Goal: Information Seeking & Learning: Learn about a topic

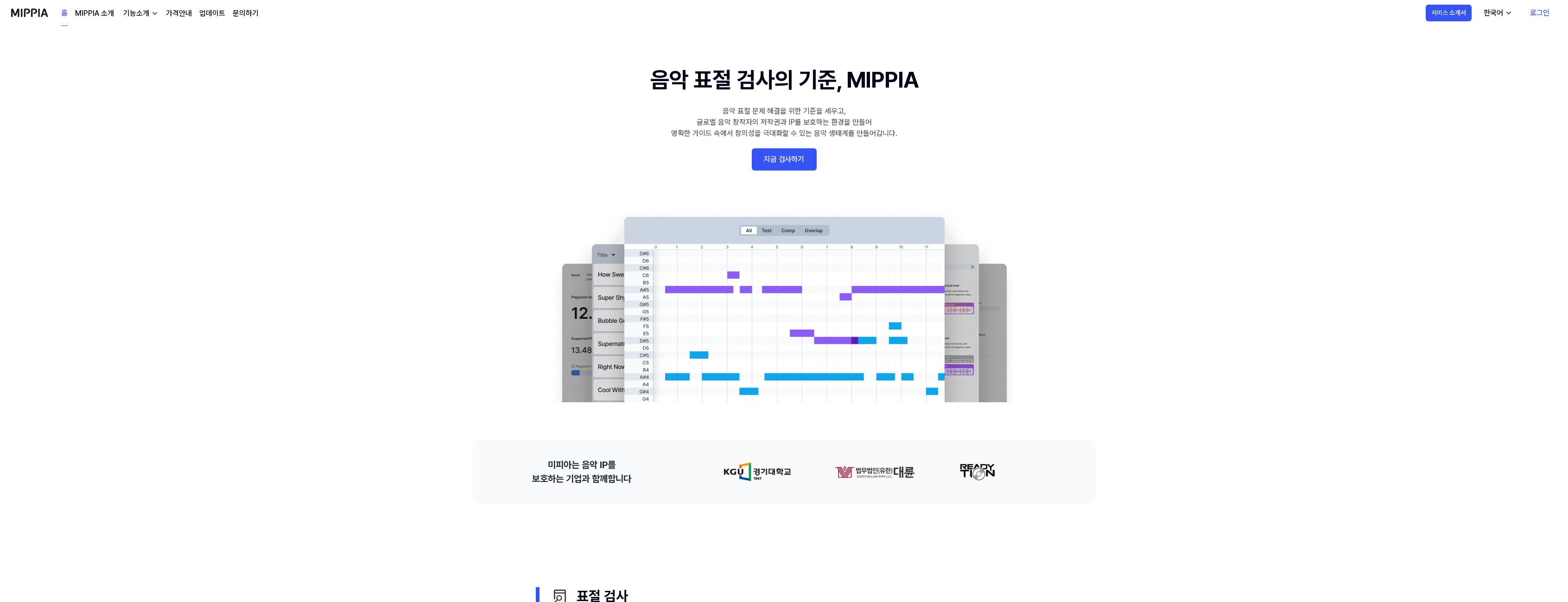
click at [561, 178] on 배너 "음악 표절 검사의 기준, MIPPIA 음악 표절 문제 해결을 위한 기준을 세우고, 글로벌 음악 창작자의 저작권과 IP를 보호하는 환경을 만들어…" at bounding box center [784, 233] width 667 height 339
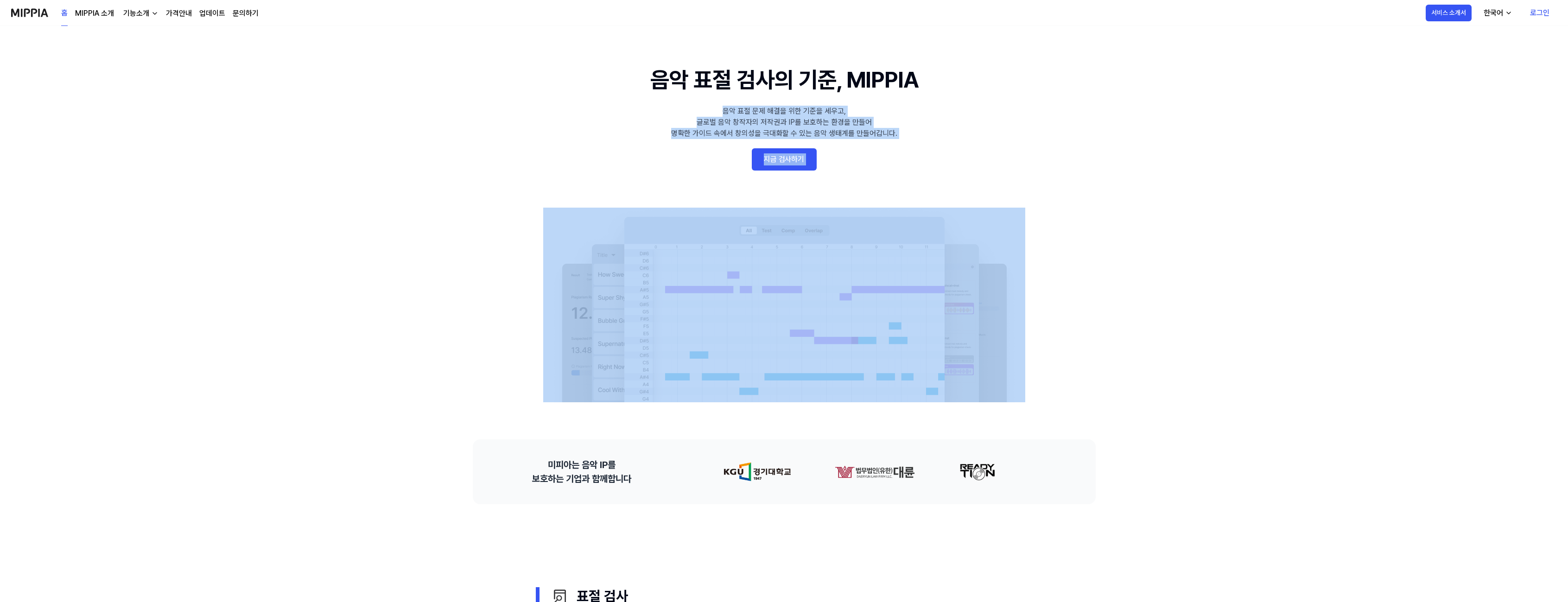
drag, startPoint x: 639, startPoint y: 105, endPoint x: 1033, endPoint y: 154, distance: 397.0
click at [1013, 152] on 배너 "음악 표절 검사의 기준, MIPPIA 음악 표절 문제 해결을 위한 기준을 세우고, 글로벌 음악 창작자의 저작권과 IP를 보호하는 환경을 만들어…" at bounding box center [784, 233] width 667 height 339
drag, startPoint x: 1038, startPoint y: 153, endPoint x: 582, endPoint y: 77, distance: 462.3
click at [602, 77] on 배너 "음악 표절 검사의 기준, MIPPIA 음악 표절 문제 해결을 위한 기준을 세우고, 글로벌 음악 창작자의 저작권과 IP를 보호하는 환경을 만들어…" at bounding box center [784, 233] width 667 height 339
click at [583, 83] on 배너 "음악 표절 검사의 기준, MIPPIA 음악 표절 문제 해결을 위한 기준을 세우고, 글로벌 음악 창작자의 저작권과 IP를 보호하는 환경을 만들어…" at bounding box center [784, 233] width 667 height 339
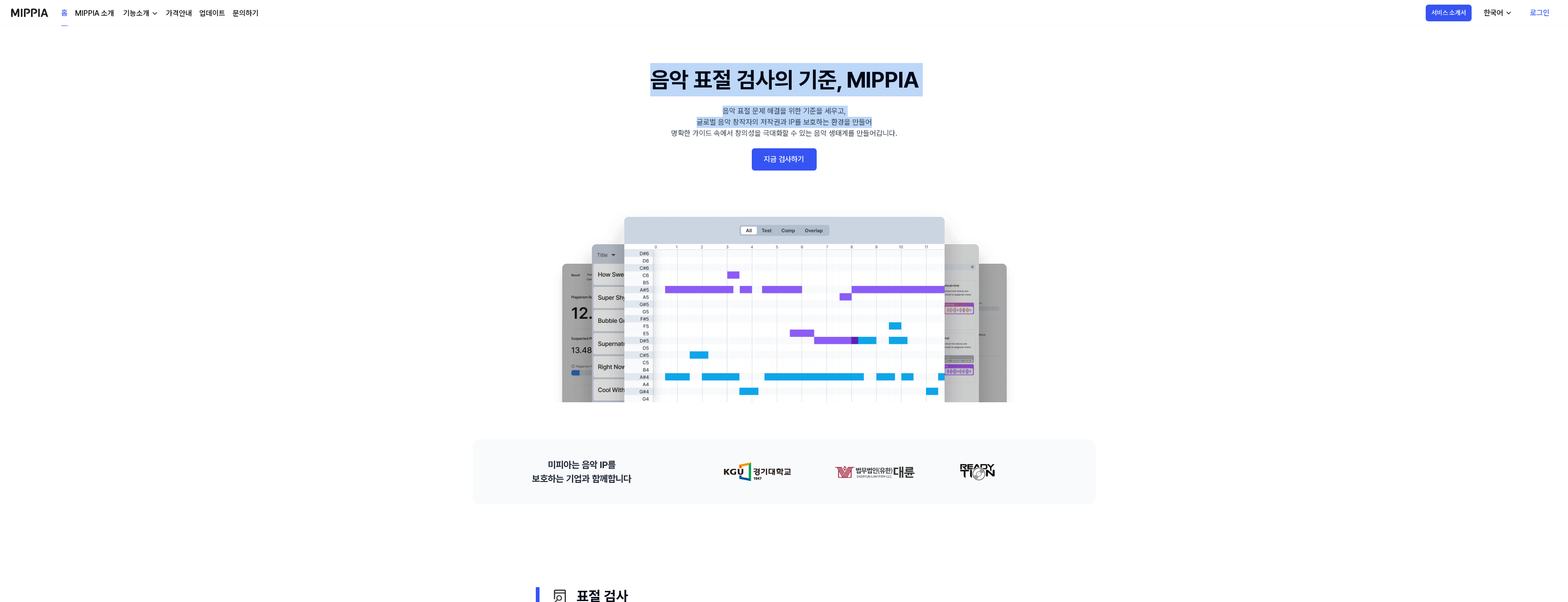
drag, startPoint x: 663, startPoint y: 85, endPoint x: 984, endPoint y: 133, distance: 324.6
click at [917, 129] on 배너 "음악 표절 검사의 기준, MIPPIA 음악 표절 문제 해결을 위한 기준을 세우고, 글로벌 음악 창작자의 저작권과 IP를 보호하는 환경을 만들어…" at bounding box center [784, 233] width 667 height 339
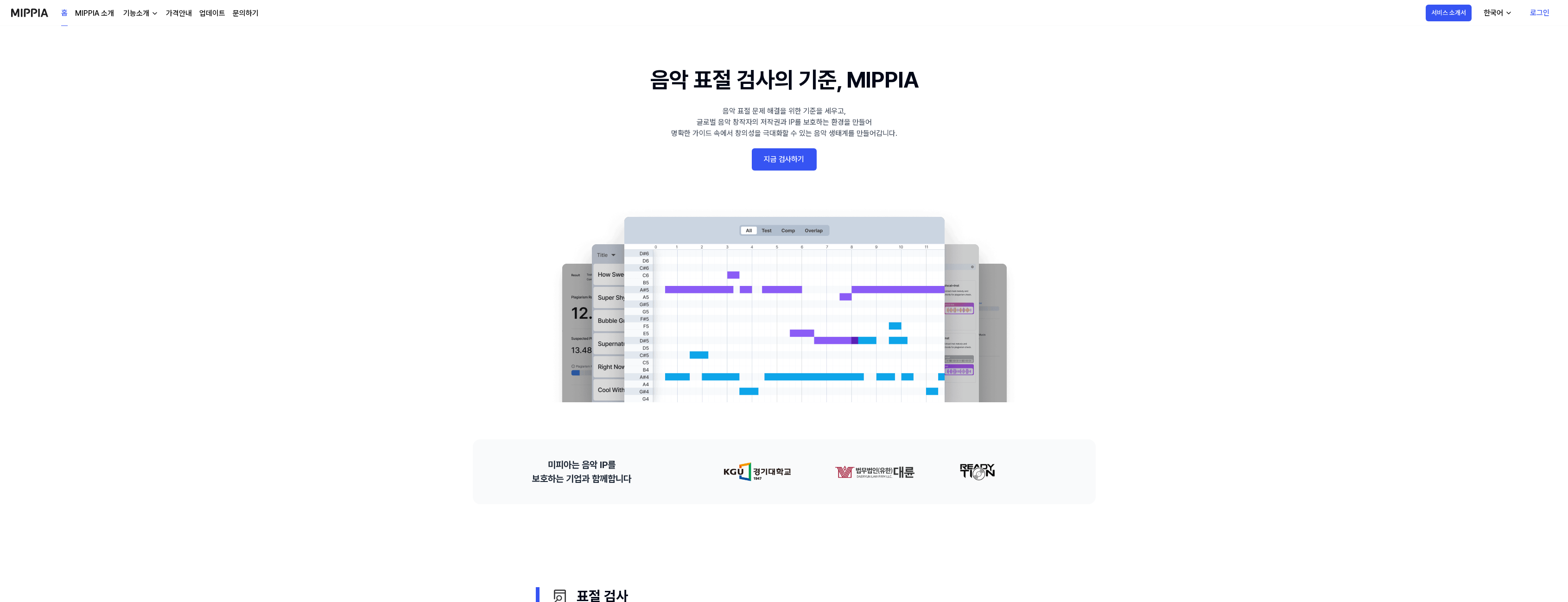
click at [1008, 132] on 배너 "음악 표절 검사의 기준, MIPPIA 음악 표절 문제 해결을 위한 기준을 세우고, 글로벌 음악 창작자의 저작권과 IP를 보호하는 환경을 만들어…" at bounding box center [784, 233] width 667 height 339
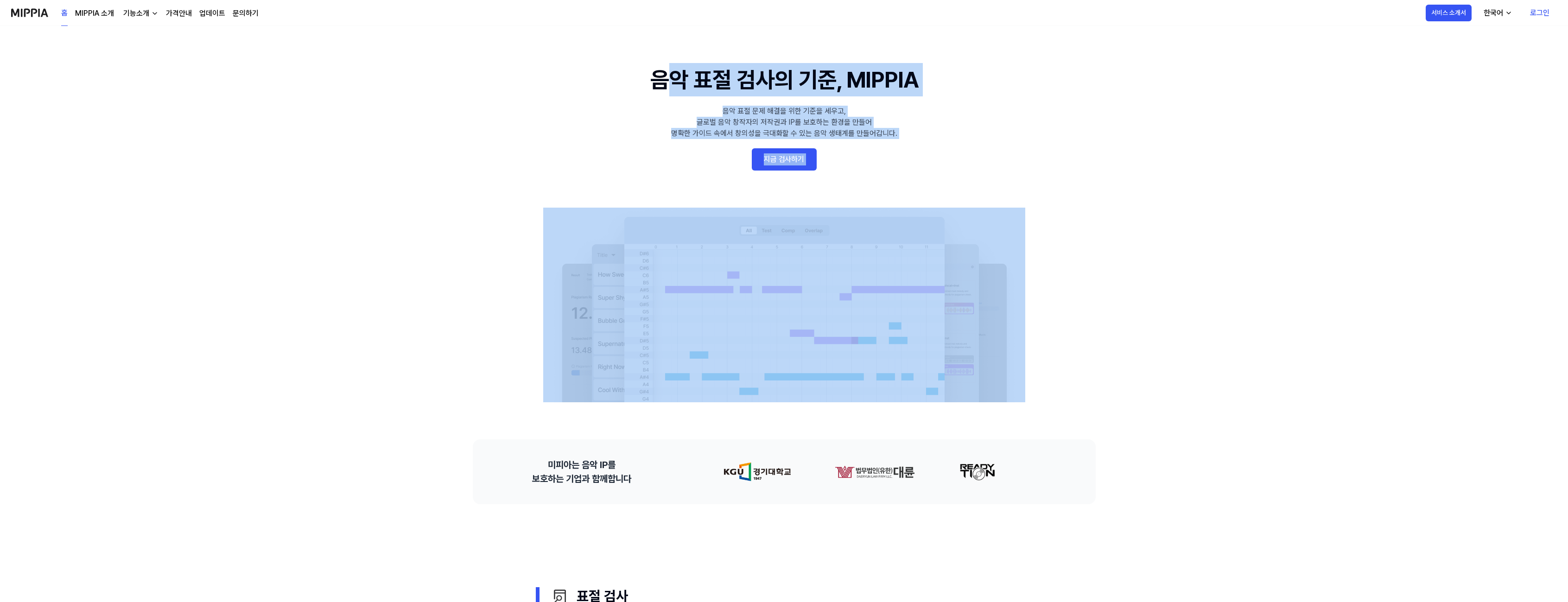
drag, startPoint x: 1003, startPoint y: 130, endPoint x: 523, endPoint y: 69, distance: 483.9
click at [605, 78] on 배너 "음악 표절 검사의 기준, MIPPIA 음악 표절 문제 해결을 위한 기준을 세우고, 글로벌 음악 창작자의 저작권과 IP를 보호하는 환경을 만들어…" at bounding box center [784, 233] width 667 height 339
click at [506, 68] on 배너 "음악 표절 검사의 기준, MIPPIA 음악 표절 문제 해결을 위한 기준을 세우고, 글로벌 음악 창작자의 저작권과 IP를 보호하는 환경을 만들어…" at bounding box center [784, 233] width 667 height 339
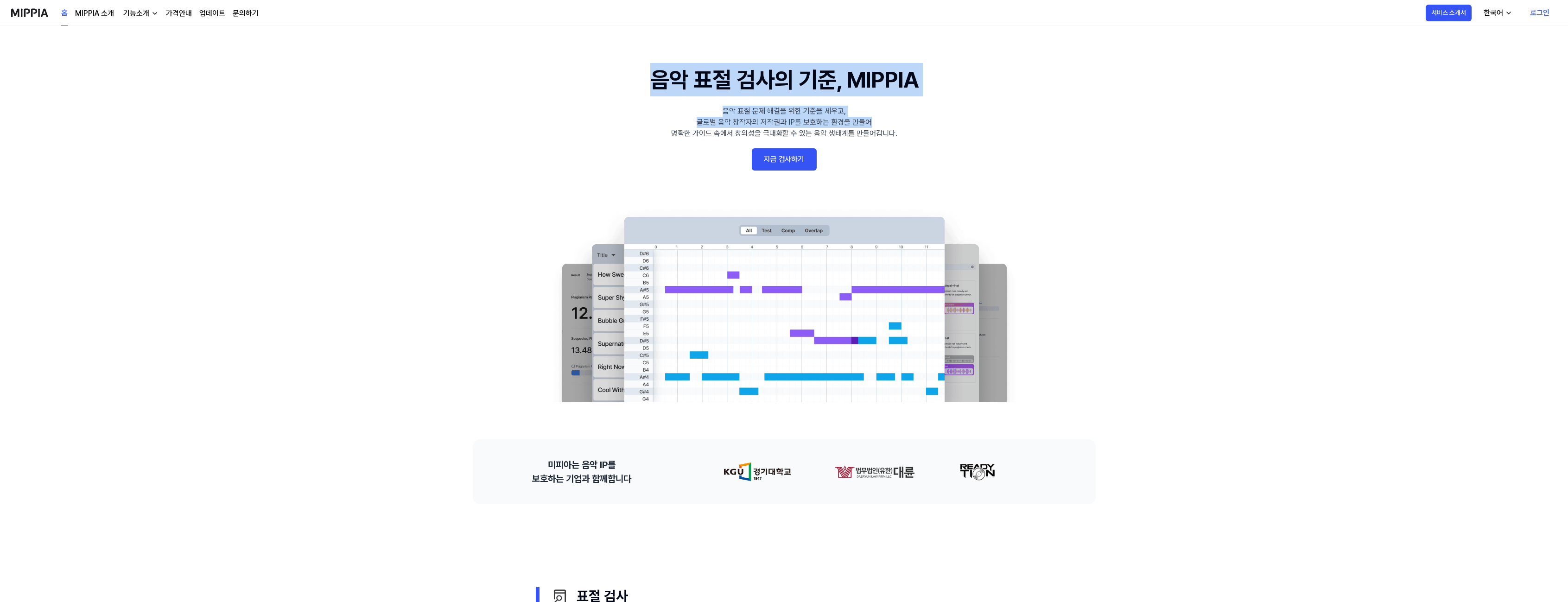
drag, startPoint x: 718, startPoint y: 92, endPoint x: 942, endPoint y: 125, distance: 226.4
click at [942, 125] on 배너 "음악 표절 검사의 기준, MIPPIA 음악 표절 문제 해결을 위한 기준을 세우고, 글로벌 음악 창작자의 저작권과 IP를 보호하는 환경을 만들어…" at bounding box center [784, 233] width 667 height 339
drag, startPoint x: 914, startPoint y: 131, endPoint x: 533, endPoint y: 58, distance: 387.9
click at [605, 64] on 배너 "음악 표절 검사의 기준, MIPPIA 음악 표절 문제 해결을 위한 기준을 세우고, 글로벌 음악 창작자의 저작권과 IP를 보호하는 환경을 만들어…" at bounding box center [784, 233] width 667 height 339
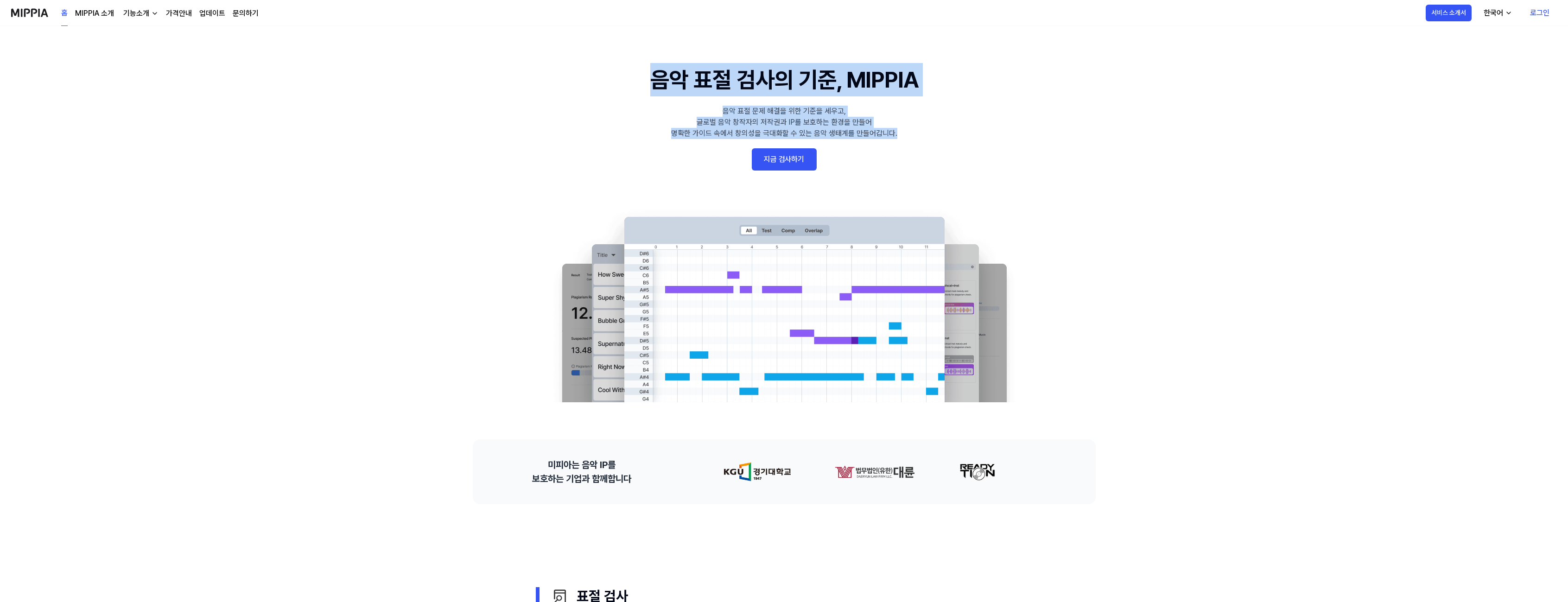
click at [539, 69] on 배너 "음악 표절 검사의 기준, MIPPIA 음악 표절 문제 해결을 위한 기준을 세우고, 글로벌 음악 창작자의 저작권과 IP를 보호하는 환경을 만들어…" at bounding box center [784, 233] width 667 height 339
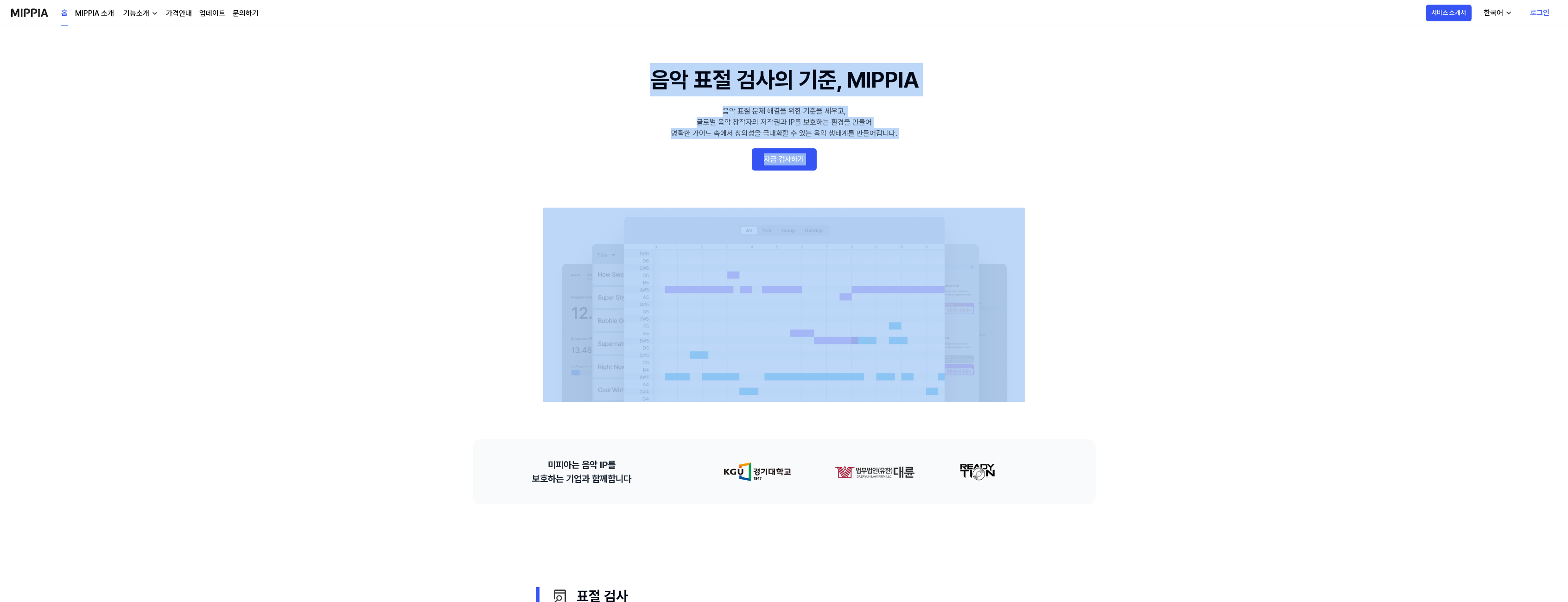
drag, startPoint x: 915, startPoint y: 120, endPoint x: 1008, endPoint y: 136, distance: 94.4
click at [1006, 135] on 배너 "음악 표절 검사의 기준, MIPPIA 음악 표절 문제 해결을 위한 기준을 세우고, 글로벌 음악 창작자의 저작권과 IP를 보호하는 환경을 만들어…" at bounding box center [784, 233] width 667 height 339
click at [1008, 136] on 배너 "음악 표절 검사의 기준, MIPPIA 음악 표절 문제 해결을 위한 기준을 세우고, 글로벌 음악 창작자의 저작권과 IP를 보호하는 환경을 만들어…" at bounding box center [784, 233] width 667 height 339
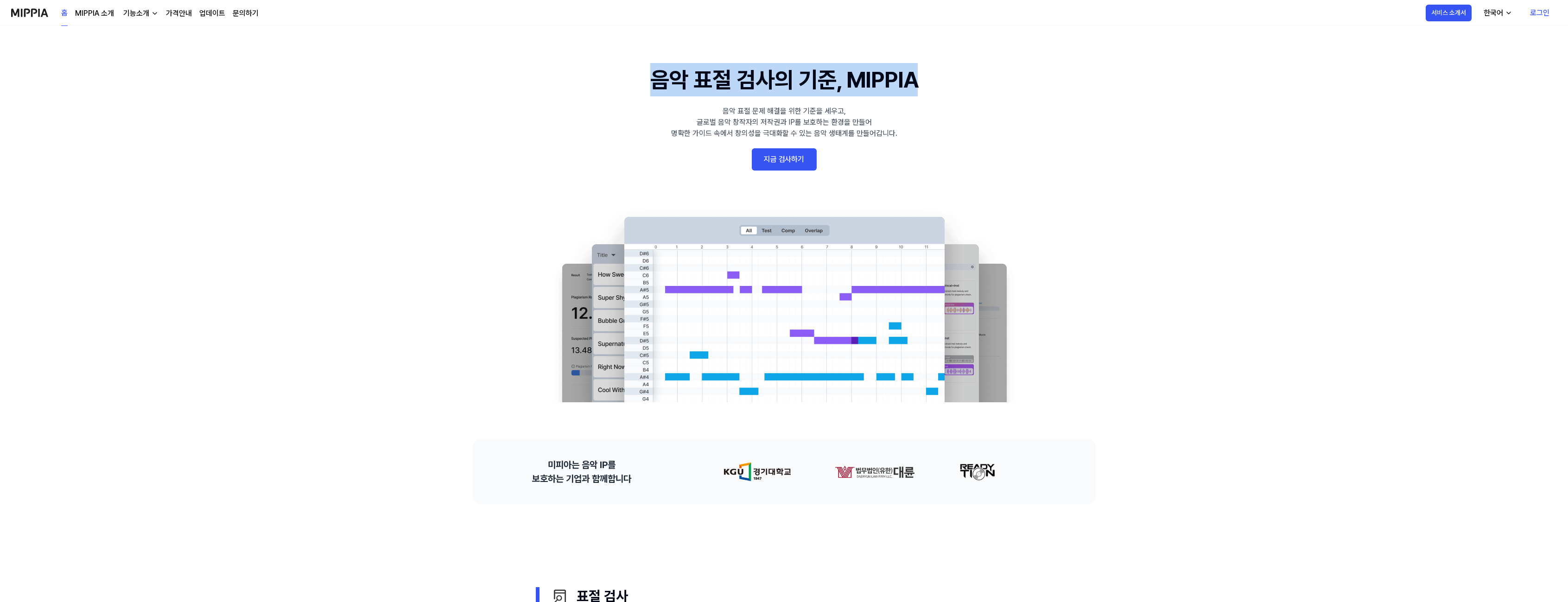
drag, startPoint x: 961, startPoint y: 135, endPoint x: 583, endPoint y: 65, distance: 384.4
click at [634, 67] on 배너 "음악 표절 검사의 기준, MIPPIA 음악 표절 문제 해결을 위한 기준을 세우고, 글로벌 음악 창작자의 저작권과 IP를 보호하는 환경을 만들어…" at bounding box center [784, 233] width 667 height 339
click at [588, 106] on 배너 "음악 표절 검사의 기준, MIPPIA 음악 표절 문제 해결을 위한 기준을 세우고, 글로벌 음악 창작자의 저작권과 IP를 보호하는 환경을 만들어…" at bounding box center [784, 233] width 667 height 339
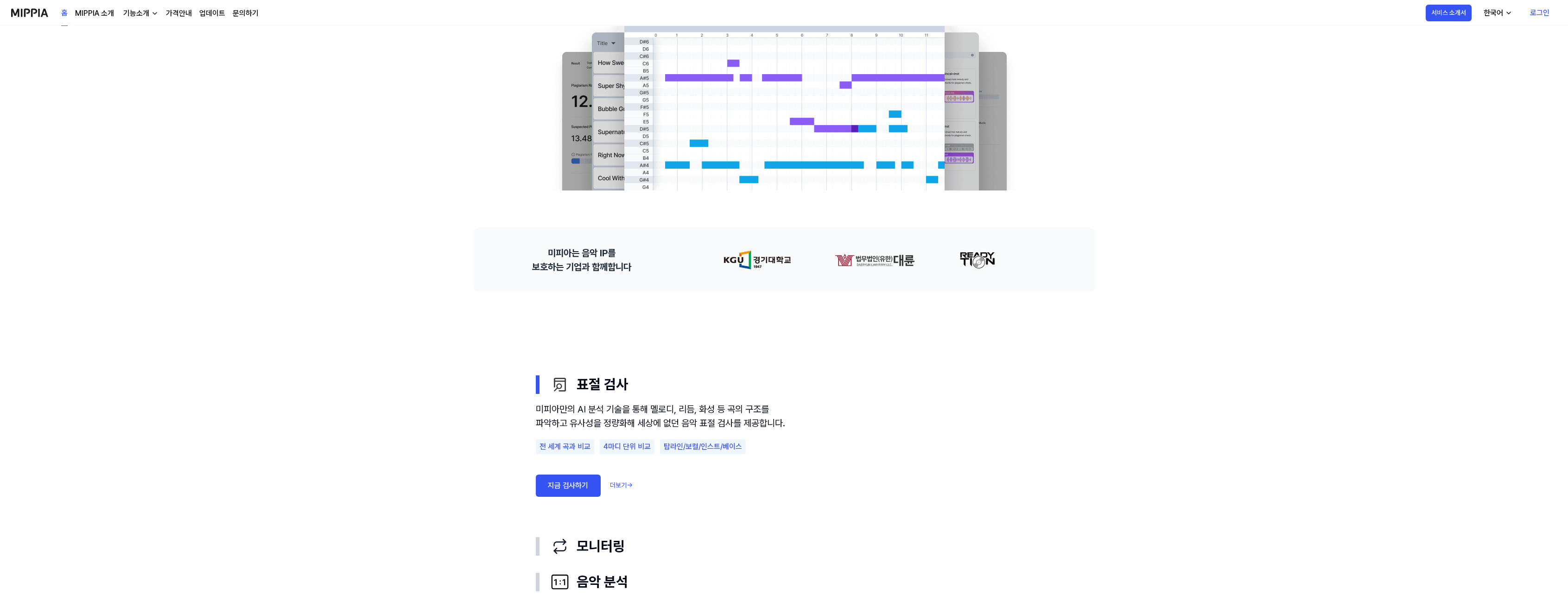
click at [456, 253] on div "미피아는 음악 IP를 보호하는 기업과 함께합니다" at bounding box center [784, 260] width 667 height 65
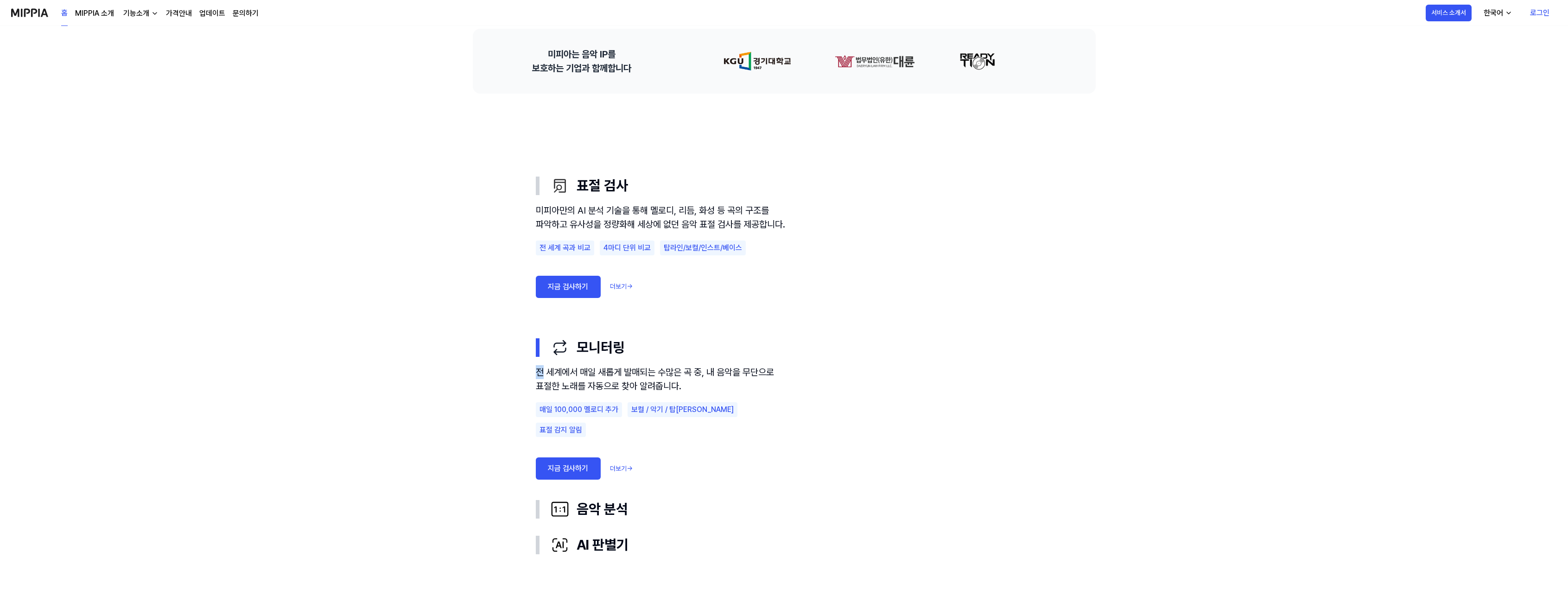
click at [456, 253] on use "표절 검사 모니터링 음악 분석 AI 판별기 표절 검사 미피아만의 AI 분석 기술을 통해 멜로디, 리듬, 화성 등 곡의 구조를 파악하고 유사성을…" at bounding box center [784, 365] width 667 height 543
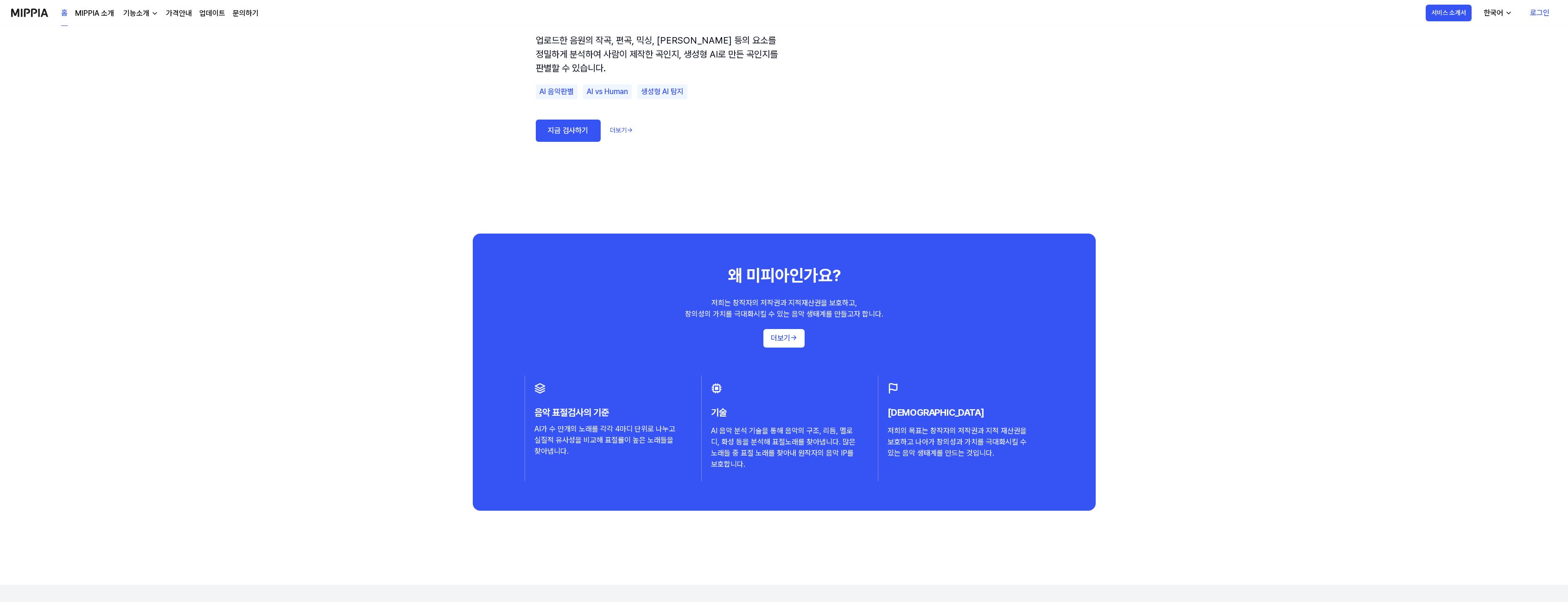
click at [454, 255] on div "왜 미피아인가요? 저희는 창작자의 저작권과 지적재산권을 보호하고, 창의성의 가치를 극대화시킬 수 있는 음악 생태계를 만들고자 합니다. 더보기 …" at bounding box center [784, 372] width 667 height 277
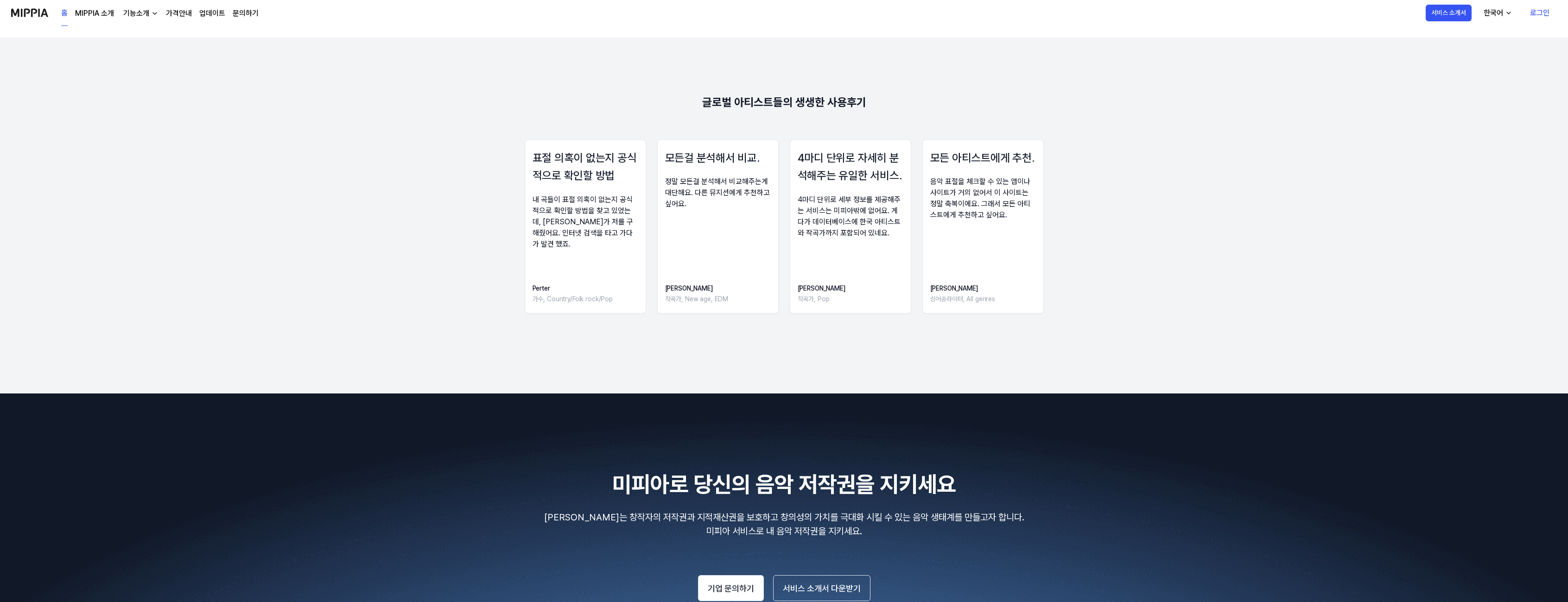
scroll to position [1245, 0]
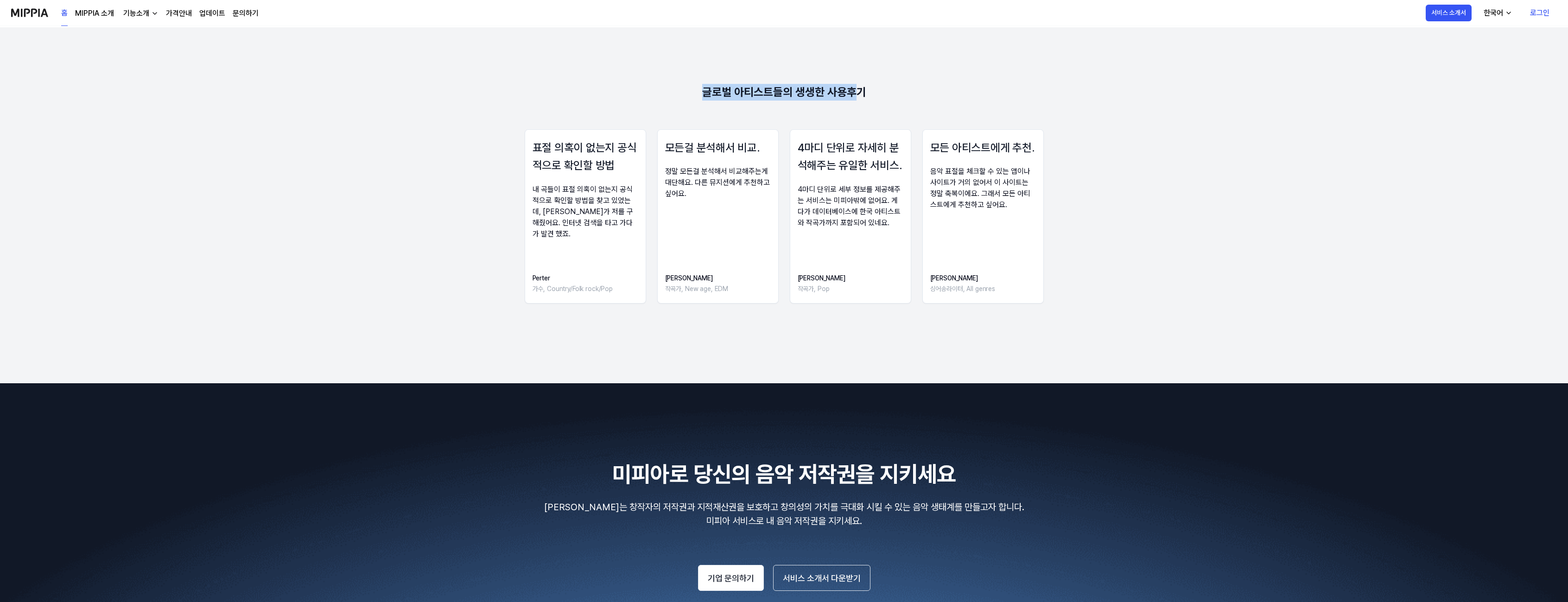
click at [678, 89] on 리뷰 "글로벌 아티스트들의 생생한 사용후기 표절 의혹이 없는지 공식적으로 확인할 방법 내 곡들이 표절 의혹이 없는지 공식적으로 확인할 방법을 찾고 있…" at bounding box center [784, 205] width 1568 height 356
click at [661, 94] on 리뷰 "글로벌 아티스트들의 생생한 사용후기 표절 의혹이 없는지 공식적으로 확인할 방법 내 곡들이 표절 의혹이 없는지 공식적으로 확인할 방법을 찾고 있…" at bounding box center [784, 205] width 1568 height 356
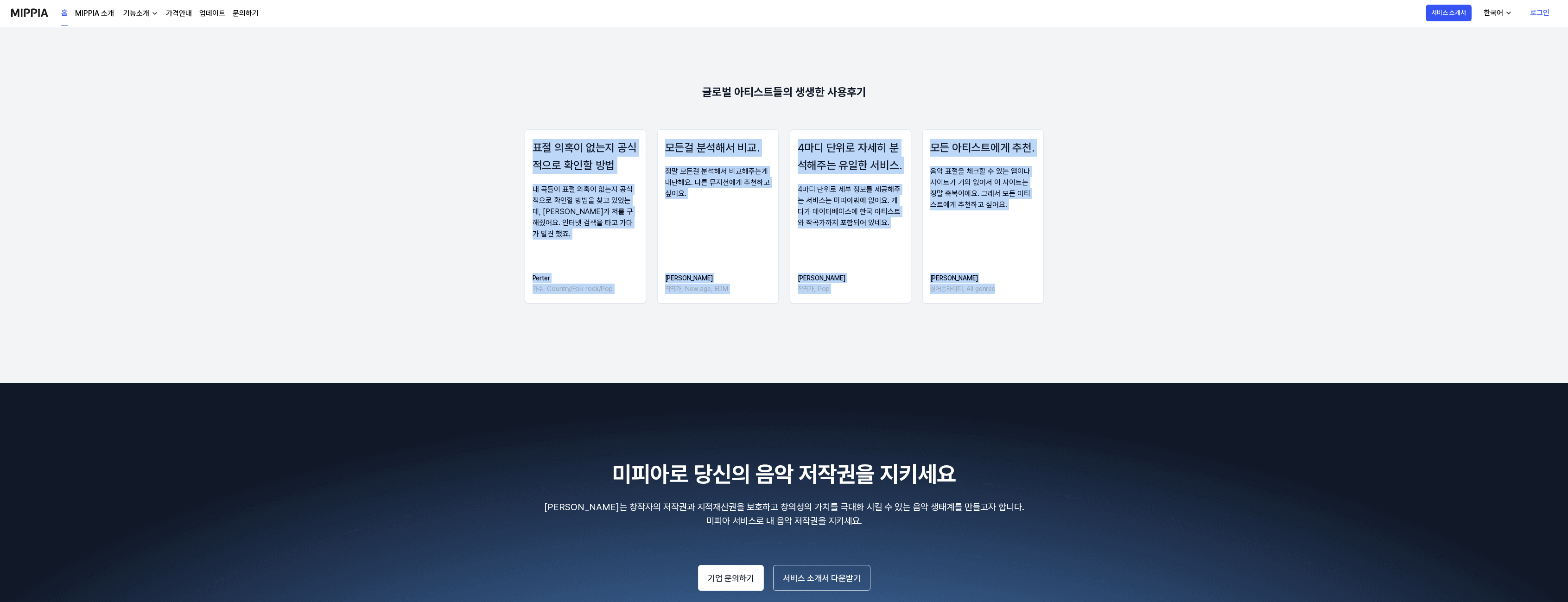
drag, startPoint x: 669, startPoint y: 93, endPoint x: 961, endPoint y: 89, distance: 292.0
click at [932, 90] on 리뷰 "글로벌 아티스트들의 생생한 사용후기 표절 의혹이 없는지 공식적으로 확인할 방법 내 곡들이 표절 의혹이 없는지 공식적으로 확인할 방법을 찾고 있…" at bounding box center [784, 205] width 1568 height 356
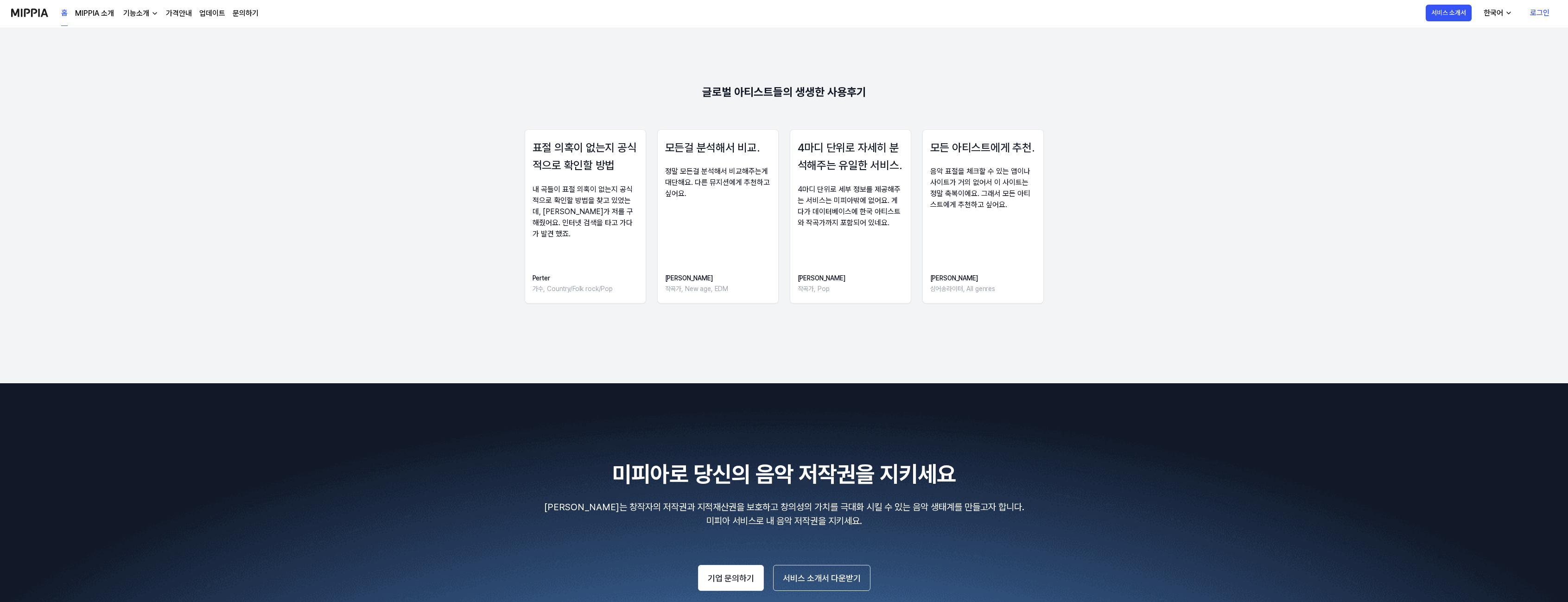
click at [961, 89] on 리뷰 "글로벌 아티스트들의 생생한 사용후기 표절 의혹이 없는지 공식적으로 확인할 방법 내 곡들이 표절 의혹이 없는지 공식적으로 확인할 방법을 찾고 있…" at bounding box center [784, 205] width 1568 height 356
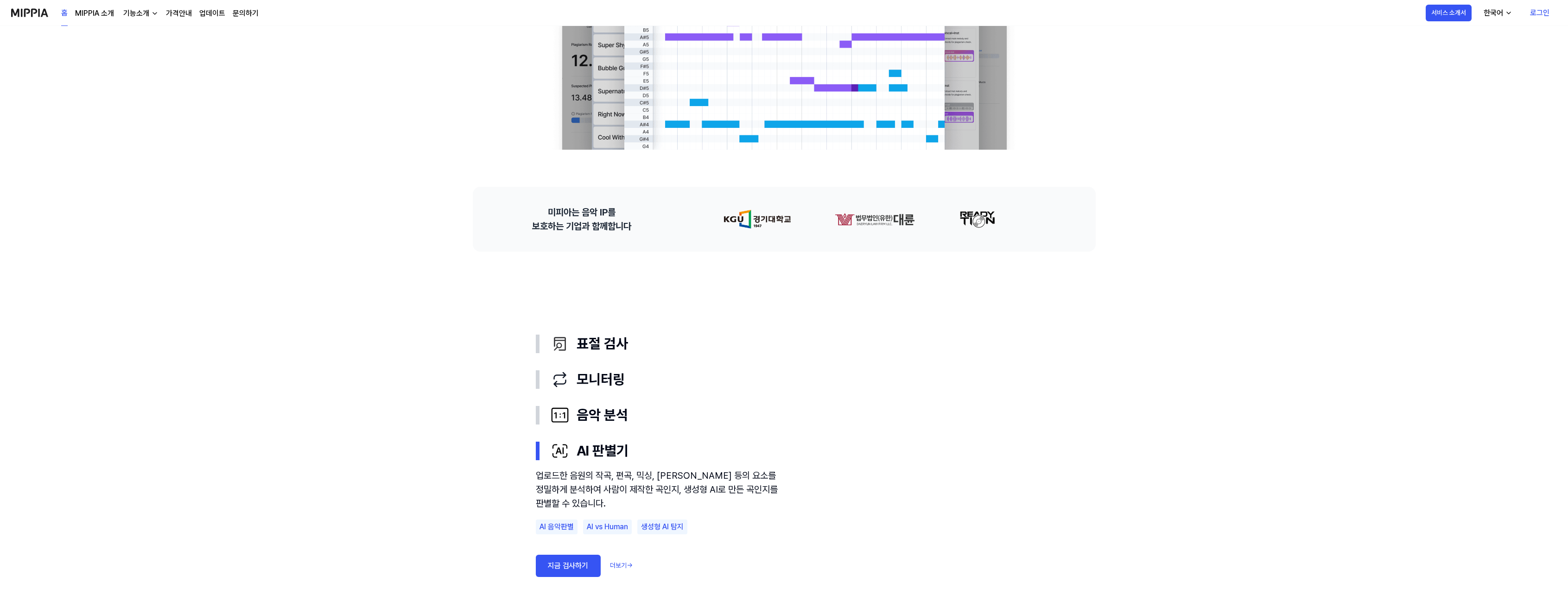
scroll to position [0, 0]
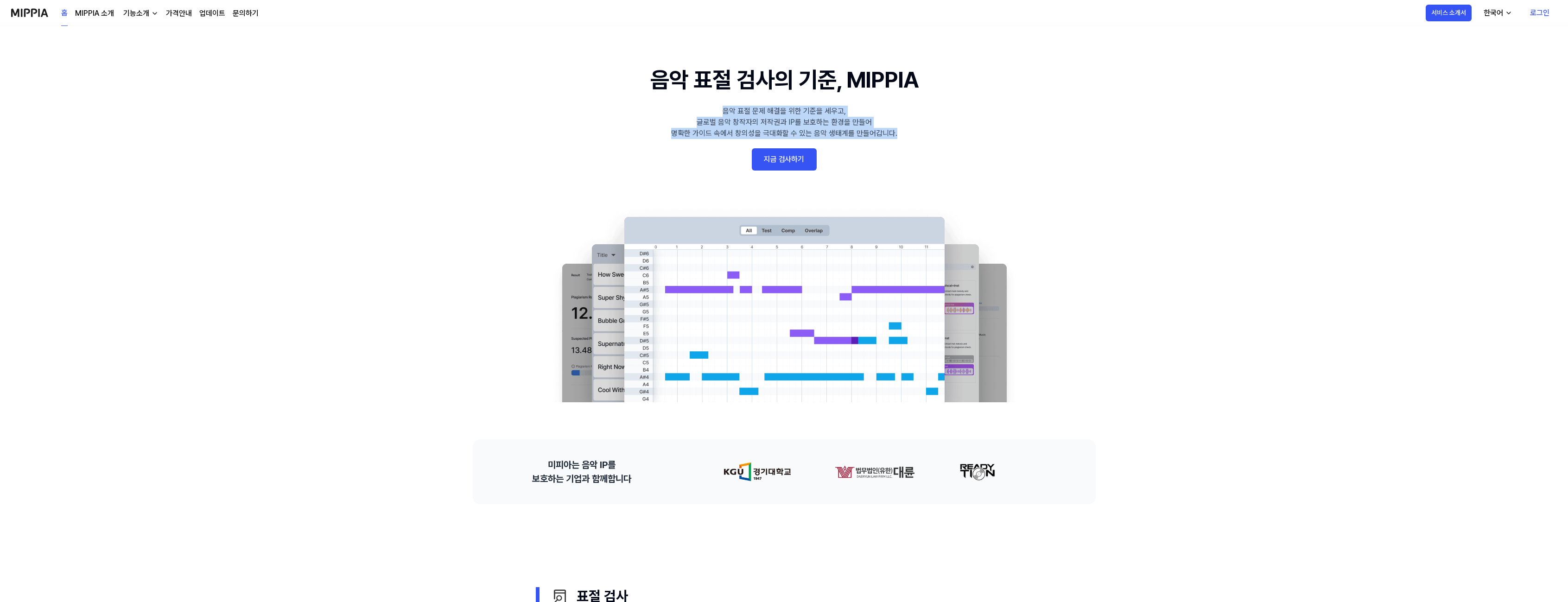
drag, startPoint x: 843, startPoint y: 131, endPoint x: 917, endPoint y: 136, distance: 74.2
click at [917, 136] on 배너 "음악 표절 검사의 기준, MIPPIA 음악 표절 문제 해결을 위한 기준을 세우고, 글로벌 음악 창작자의 저작권과 IP를 보호하는 환경을 만들어…" at bounding box center [784, 233] width 667 height 339
click at [925, 134] on 배너 "음악 표절 검사의 기준, MIPPIA 음악 표절 문제 해결을 위한 기준을 세우고, 글로벌 음악 창작자의 저작권과 IP를 보호하는 환경을 만들어…" at bounding box center [784, 233] width 667 height 339
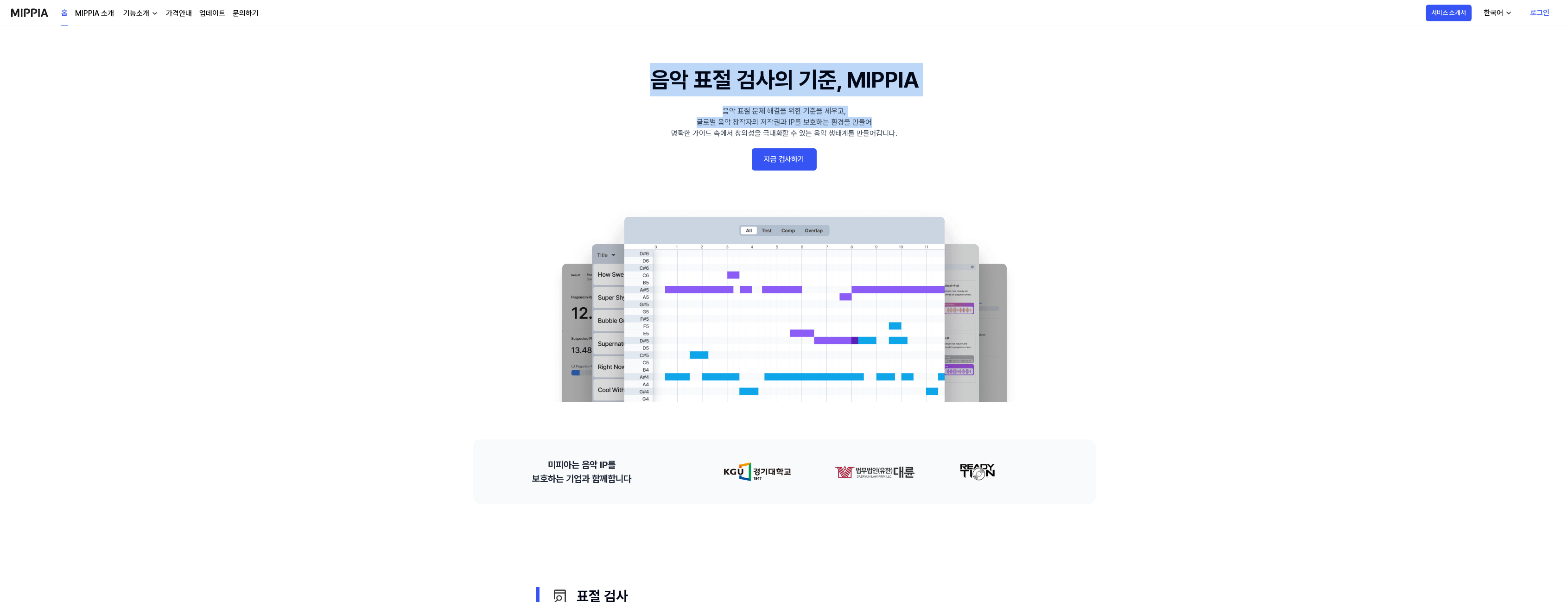
drag, startPoint x: 646, startPoint y: 75, endPoint x: 903, endPoint y: 117, distance: 260.4
click at [891, 117] on 배너 "음악 표절 검사의 기준, MIPPIA 음악 표절 문제 해결을 위한 기준을 세우고, 글로벌 음악 창작자의 저작권과 IP를 보호하는 환경을 만들어…" at bounding box center [784, 233] width 667 height 339
click at [906, 118] on 배너 "음악 표절 검사의 기준, MIPPIA 음악 표절 문제 해결을 위한 기준을 세우고, 글로벌 음악 창작자의 저작권과 IP를 보호하는 환경을 만들어…" at bounding box center [784, 233] width 667 height 339
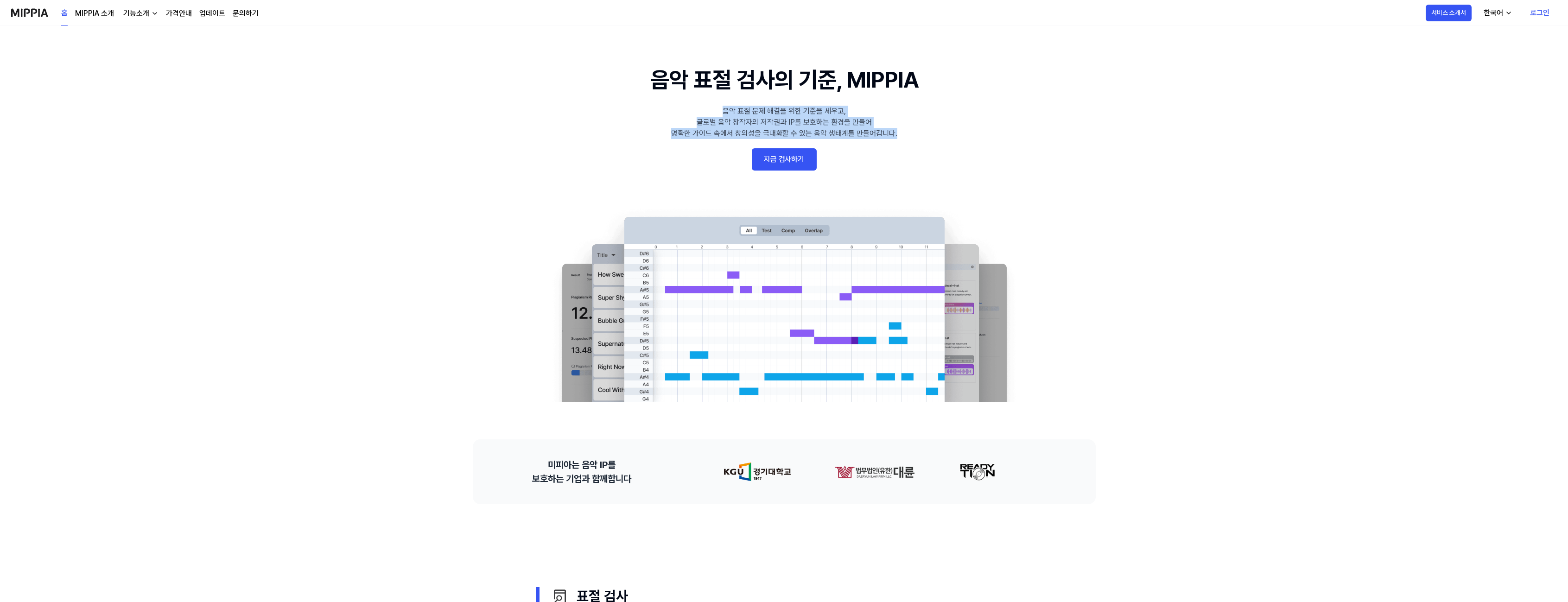
drag, startPoint x: 903, startPoint y: 128, endPoint x: 683, endPoint y: 107, distance: 221.0
click at [693, 107] on 배너 "음악 표절 검사의 기준, MIPPIA 음악 표절 문제 해결을 위한 기준을 세우고, 글로벌 음악 창작자의 저작권과 IP를 보호하는 환경을 만들어…" at bounding box center [784, 233] width 667 height 339
click at [644, 116] on 배너 "음악 표절 검사의 기준, MIPPIA 음악 표절 문제 해결을 위한 기준을 세우고, 글로벌 음악 창작자의 저작권과 IP를 보호하는 환경을 만들어…" at bounding box center [784, 233] width 667 height 339
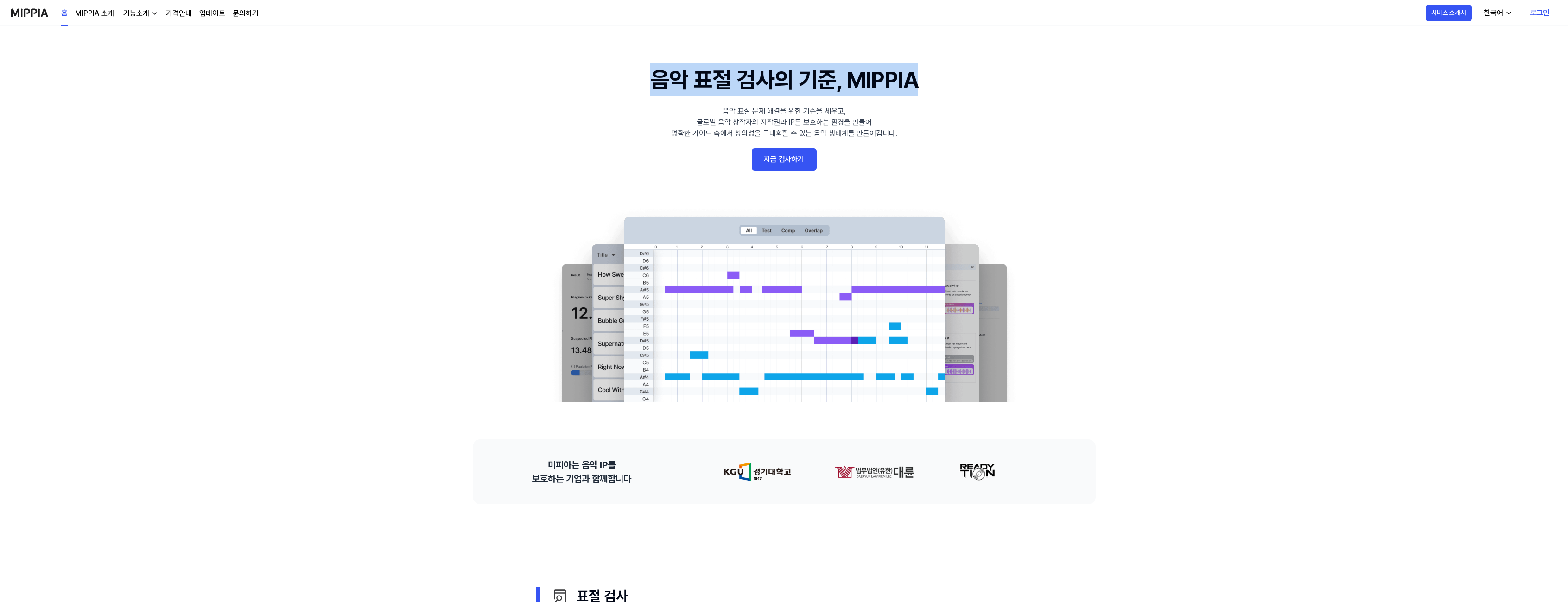
drag, startPoint x: 631, startPoint y: 75, endPoint x: 975, endPoint y: 94, distance: 344.5
click at [957, 93] on 배너 "음악 표절 검사의 기준, MIPPIA 음악 표절 문제 해결을 위한 기준을 세우고, 글로벌 음악 창작자의 저작권과 IP를 보호하는 환경을 만들어…" at bounding box center [784, 233] width 667 height 339
click at [968, 115] on 배너 "음악 표절 검사의 기준, MIPPIA 음악 표절 문제 해결을 위한 기준을 세우고, 글로벌 음악 창작자의 저작권과 IP를 보호하는 환경을 만들어…" at bounding box center [784, 233] width 667 height 339
drag, startPoint x: 881, startPoint y: 129, endPoint x: 673, endPoint y: 110, distance: 208.9
click at [715, 108] on 배너 "음악 표절 검사의 기준, MIPPIA 음악 표절 문제 해결을 위한 기준을 세우고, 글로벌 음악 창작자의 저작권과 IP를 보호하는 환경을 만들어…" at bounding box center [784, 233] width 667 height 339
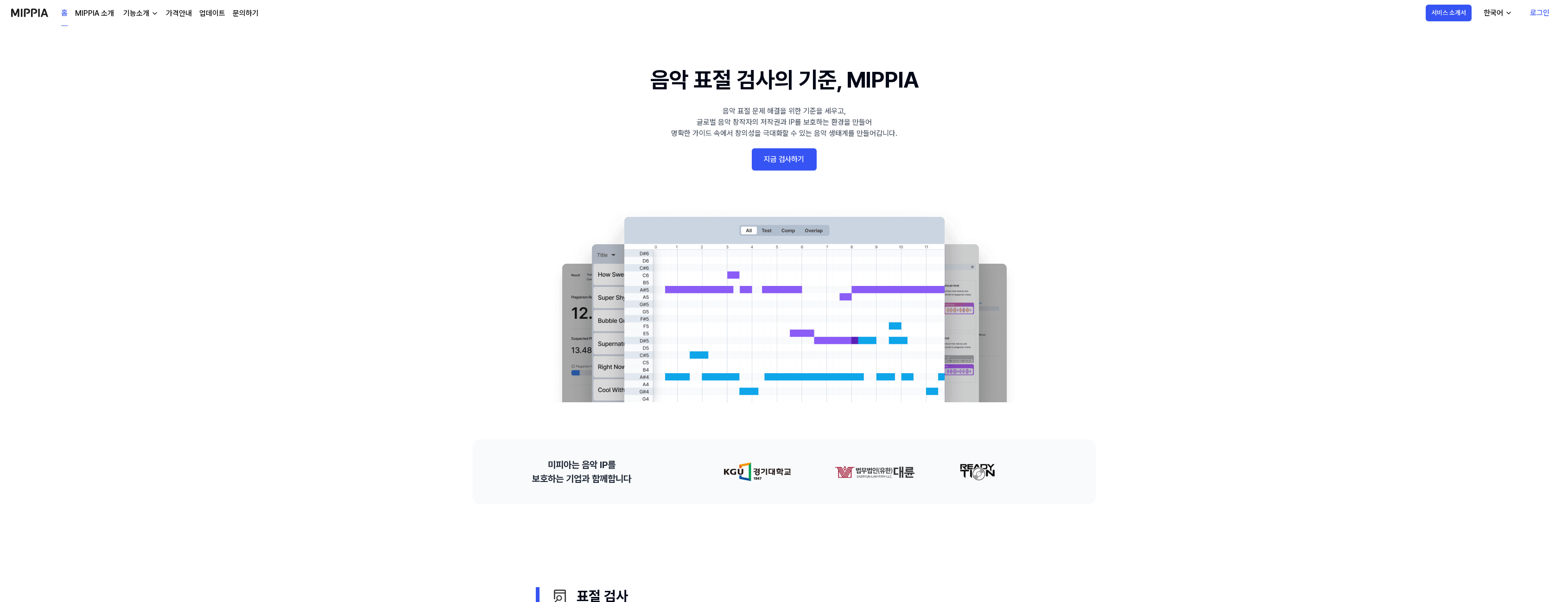
click at [664, 116] on 배너 "음악 표절 검사의 기준, MIPPIA 음악 표절 문제 해결을 위한 기준을 세우고, 글로벌 음악 창작자의 저작권과 IP를 보호하는 환경을 만들어…" at bounding box center [784, 233] width 667 height 339
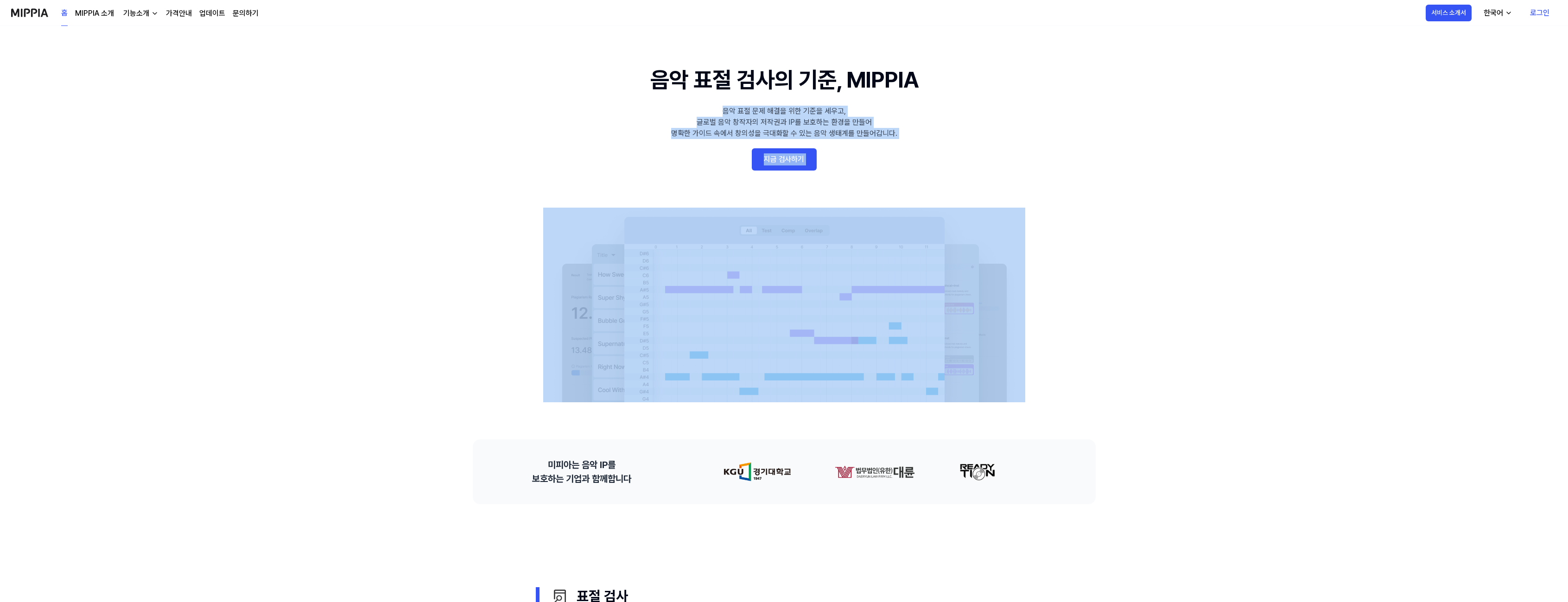
drag, startPoint x: 772, startPoint y: 118, endPoint x: 981, endPoint y: 139, distance: 210.1
click at [981, 139] on 배너 "음악 표절 검사의 기준, MIPPIA 음악 표절 문제 해결을 위한 기준을 세우고, 글로벌 음악 창작자의 저작권과 IP를 보호하는 환경을 만들어…" at bounding box center [784, 233] width 667 height 339
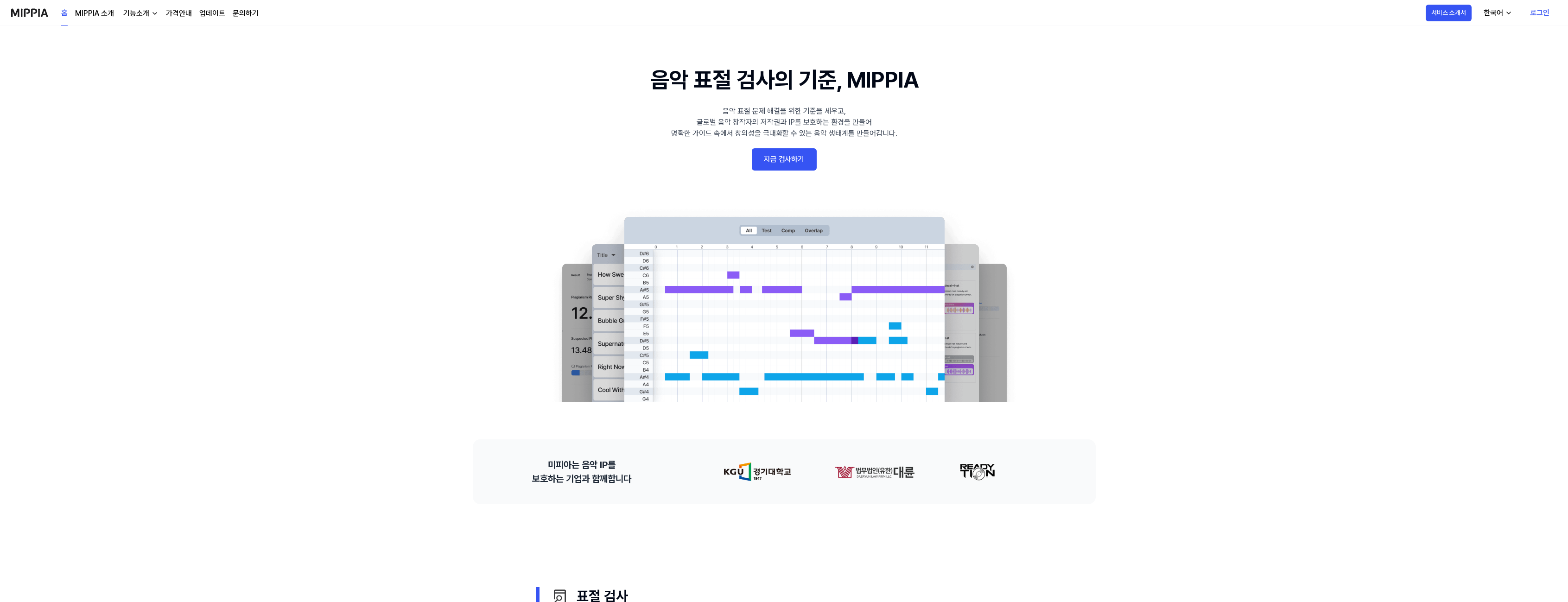
drag, startPoint x: 937, startPoint y: 140, endPoint x: 687, endPoint y: 110, distance: 251.8
click at [702, 111] on 배너 "음악 표절 검사의 기준, MIPPIA 음악 표절 문제 해결을 위한 기준을 세우고, 글로벌 음악 창작자의 저작권과 IP를 보호하는 환경을 만들어…" at bounding box center [784, 233] width 667 height 339
click at [687, 111] on div "음악 표절 문제 해결을 위한 기준을 세우고, 글로벌 음악 창작자의 저작권과 IP를 보호하는 환경을 만들어 명확한 가이드 속에서 창의성을 극대화…" at bounding box center [785, 122] width 226 height 33
drag, startPoint x: 814, startPoint y: 123, endPoint x: 918, endPoint y: 131, distance: 104.3
click at [912, 131] on 배너 "음악 표절 검사의 기준, MIPPIA 음악 표절 문제 해결을 위한 기준을 세우고, 글로벌 음악 창작자의 저작권과 IP를 보호하는 환경을 만들어…" at bounding box center [784, 233] width 667 height 339
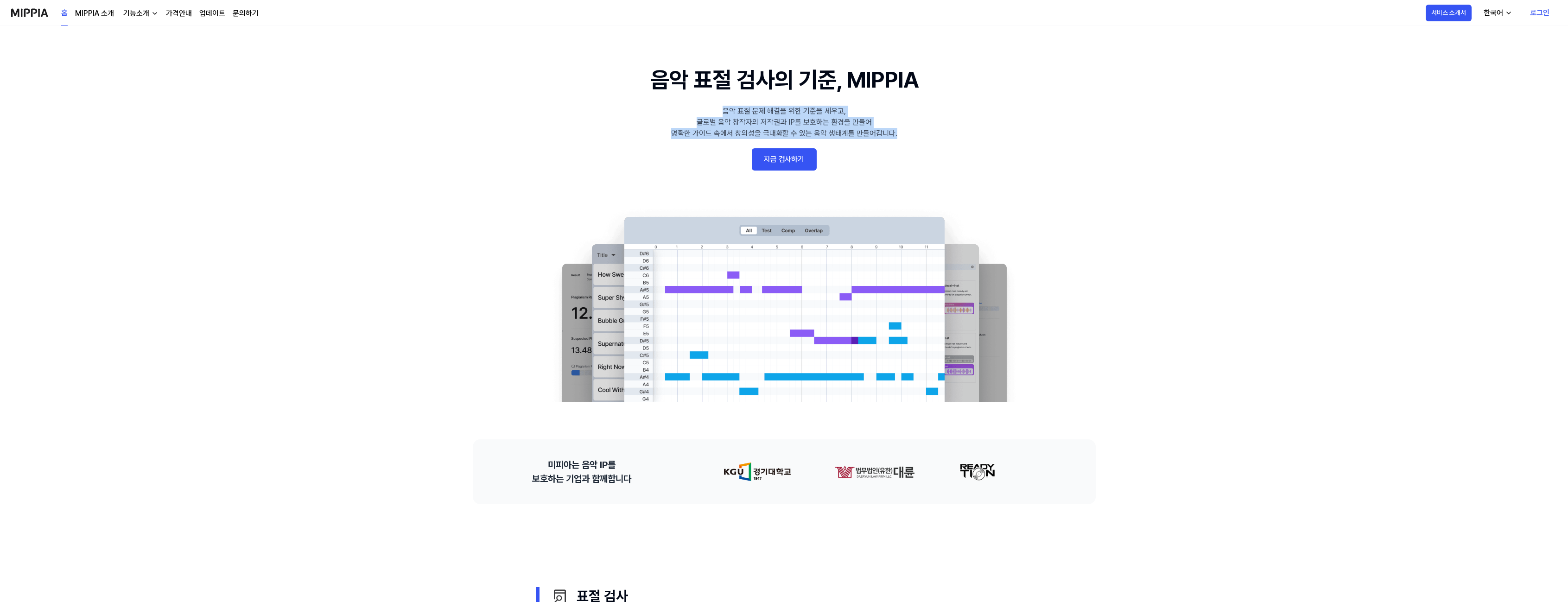
click at [918, 131] on 배너 "음악 표절 검사의 기준, MIPPIA 음악 표절 문제 해결을 위한 기준을 세우고, 글로벌 음악 창작자의 저작권과 IP를 보호하는 환경을 만들어…" at bounding box center [784, 233] width 667 height 339
drag, startPoint x: 920, startPoint y: 130, endPoint x: 671, endPoint y: 104, distance: 250.4
click at [696, 105] on 배너 "음악 표절 검사의 기준, MIPPIA 음악 표절 문제 해결을 위한 기준을 세우고, 글로벌 음악 창작자의 저작권과 IP를 보호하는 환경을 만들어…" at bounding box center [784, 233] width 667 height 339
click at [671, 106] on 배너 "음악 표절 검사의 기준, MIPPIA 음악 표절 문제 해결을 위한 기준을 세우고, 글로벌 음악 창작자의 저작권과 IP를 보호하는 환경을 만들어…" at bounding box center [784, 233] width 667 height 339
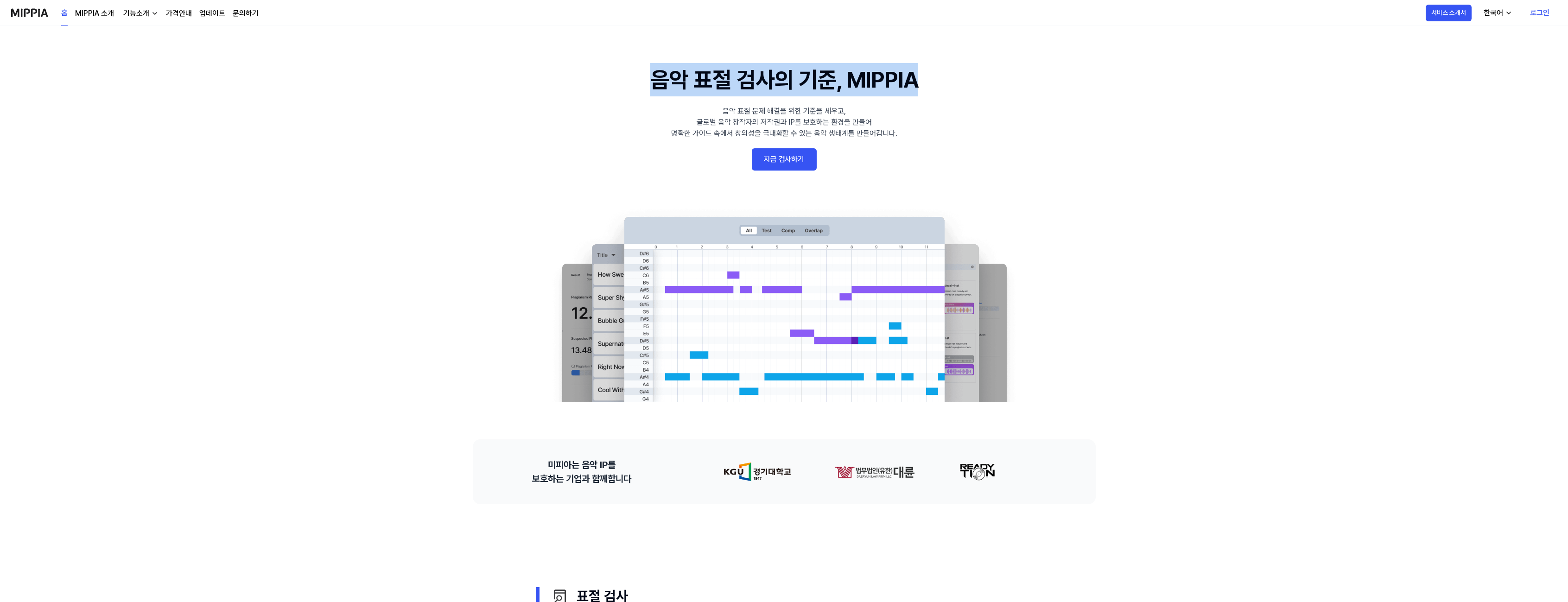
drag, startPoint x: 650, startPoint y: 83, endPoint x: 959, endPoint y: 86, distance: 309.0
click at [959, 86] on 배너 "음악 표절 검사의 기준, MIPPIA 음악 표절 문제 해결을 위한 기준을 세우고, 글로벌 음악 창작자의 저작권과 IP를 보호하는 환경을 만들어…" at bounding box center [784, 233] width 667 height 339
click at [961, 86] on 배너 "음악 표절 검사의 기준, MIPPIA 음악 표절 문제 해결을 위한 기준을 세우고, 글로벌 음악 창작자의 저작권과 IP를 보호하는 환경을 만들어…" at bounding box center [784, 233] width 667 height 339
drag, startPoint x: 726, startPoint y: 78, endPoint x: 575, endPoint y: 84, distance: 151.1
click at [603, 82] on 배너 "음악 표절 검사의 기준, MIPPIA 음악 표절 문제 해결을 위한 기준을 세우고, 글로벌 음악 창작자의 저작권과 IP를 보호하는 환경을 만들어…" at bounding box center [784, 233] width 667 height 339
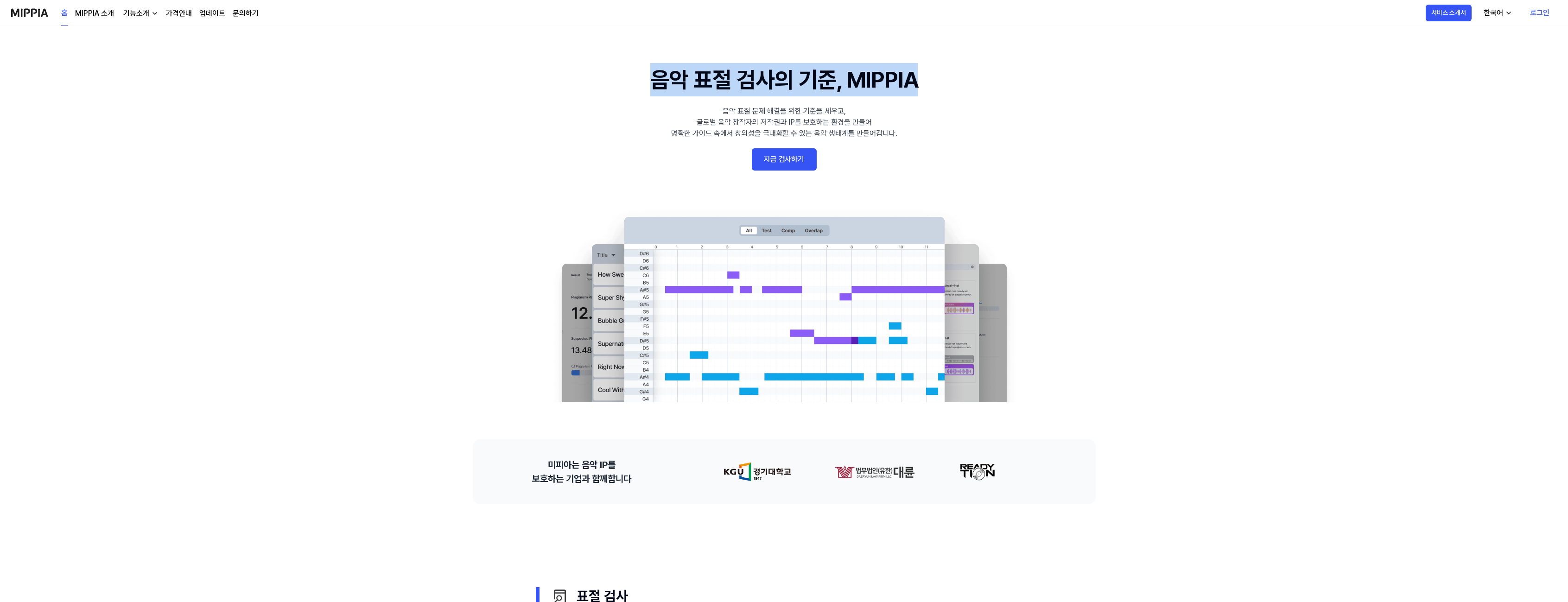
click at [575, 84] on 배너 "음악 표절 검사의 기준, MIPPIA 음악 표절 문제 해결을 위한 기준을 세우고, 글로벌 음악 창작자의 저작권과 IP를 보호하는 환경을 만들어…" at bounding box center [784, 233] width 667 height 339
drag, startPoint x: 612, startPoint y: 82, endPoint x: 956, endPoint y: 75, distance: 344.1
click at [910, 75] on 배너 "음악 표절 검사의 기준, MIPPIA 음악 표절 문제 해결을 위한 기준을 세우고, 글로벌 음악 창작자의 저작권과 IP를 보호하는 환경을 만들어…" at bounding box center [784, 233] width 667 height 339
click at [956, 75] on 배너 "음악 표절 검사의 기준, MIPPIA 음악 표절 문제 해결을 위한 기준을 세우고, 글로벌 음악 창작자의 저작권과 IP를 보호하는 환경을 만들어…" at bounding box center [784, 233] width 667 height 339
drag, startPoint x: 727, startPoint y: 79, endPoint x: 609, endPoint y: 85, distance: 118.2
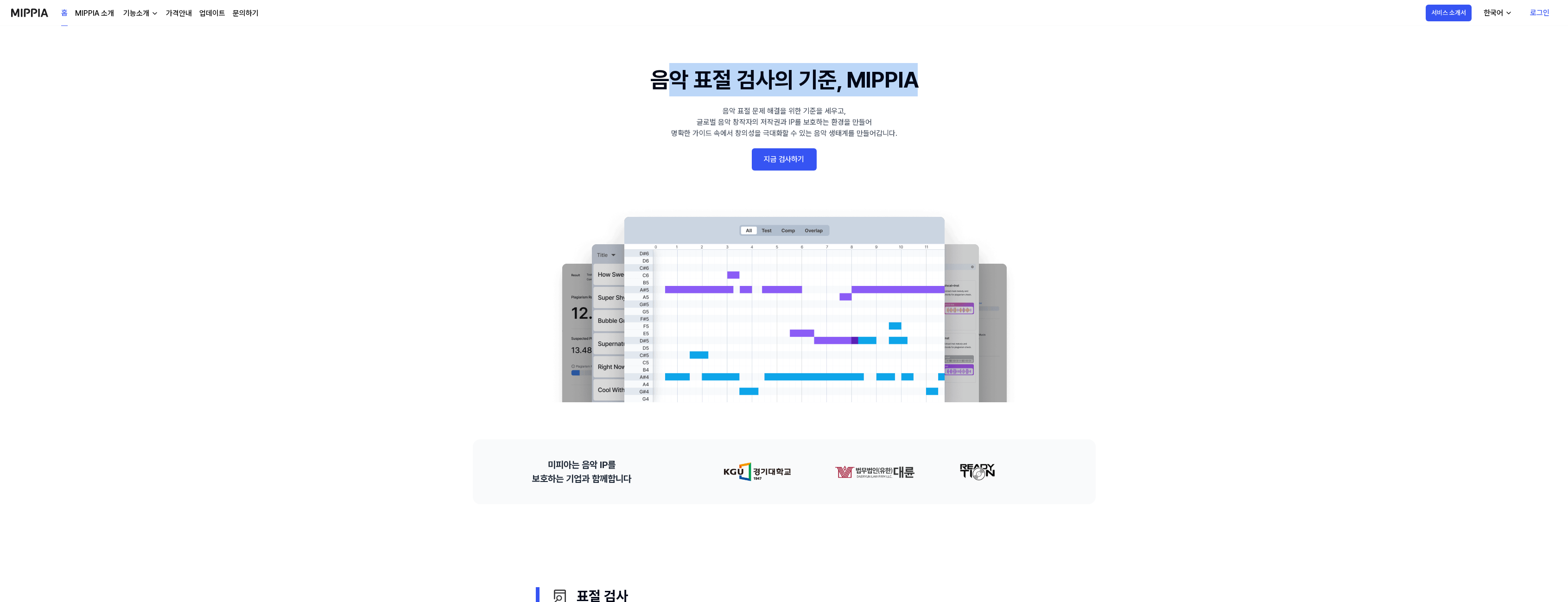
click at [658, 80] on 배너 "음악 표절 검사의 기준, MIPPIA 음악 표절 문제 해결을 위한 기준을 세우고, 글로벌 음악 창작자의 저작권과 IP를 보호하는 환경을 만들어…" at bounding box center [784, 233] width 667 height 339
click at [609, 85] on 배너 "음악 표절 검사의 기준, MIPPIA 음악 표절 문제 해결을 위한 기준을 세우고, 글로벌 음악 창작자의 저작권과 IP를 보호하는 환경을 만들어…" at bounding box center [784, 233] width 667 height 339
drag, startPoint x: 639, startPoint y: 83, endPoint x: 875, endPoint y: 79, distance: 236.0
click at [737, 77] on 배너 "음악 표절 검사의 기준, MIPPIA 음악 표절 문제 해결을 위한 기준을 세우고, 글로벌 음악 창작자의 저작권과 IP를 보호하는 환경을 만들어…" at bounding box center [784, 233] width 667 height 339
click at [875, 79] on h1 "음악 표절 검사의 기준, MIPPIA" at bounding box center [783, 80] width 267 height 33
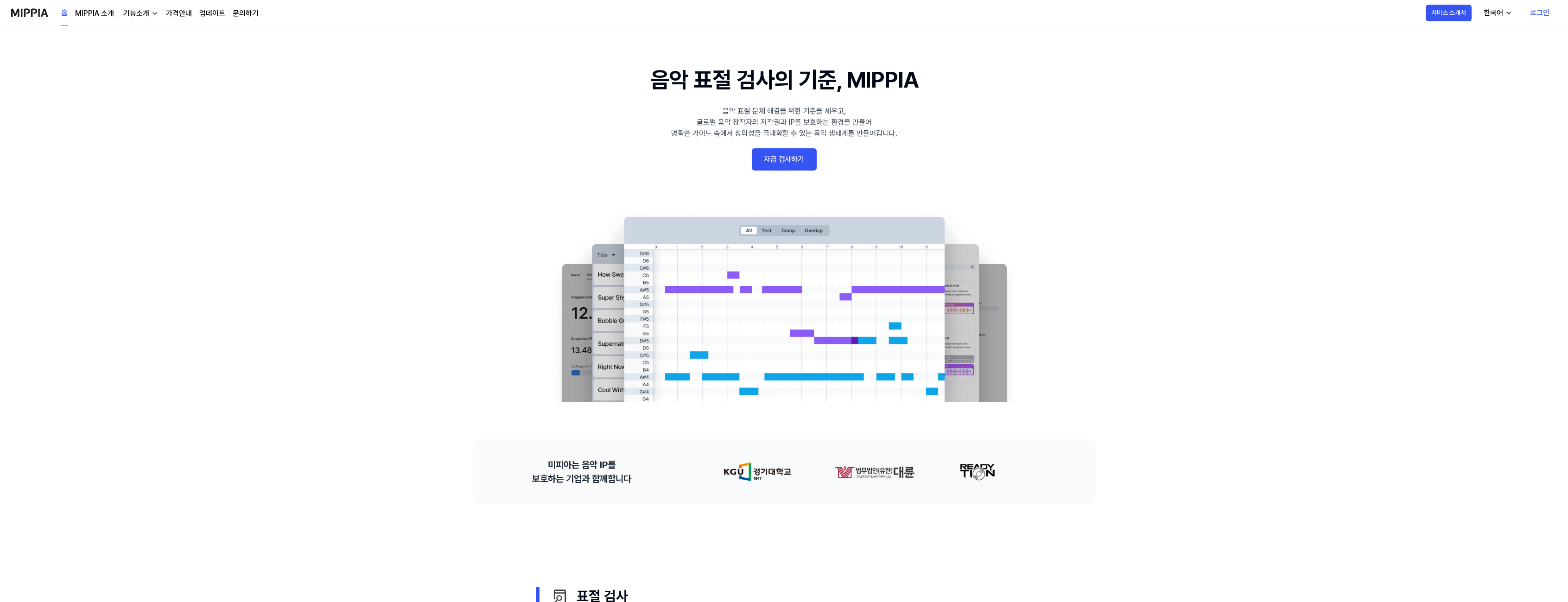
drag, startPoint x: 889, startPoint y: 103, endPoint x: 670, endPoint y: 93, distance: 219.2
click at [779, 94] on 배너 "음악 표절 검사의 기준, MIPPIA 음악 표절 문제 해결을 위한 기준을 세우고, 글로벌 음악 창작자의 저작권과 IP를 보호하는 환경을 만들어…" at bounding box center [784, 233] width 667 height 339
click at [670, 93] on h1 "음악 표절 검사의 기준, MIPPIA" at bounding box center [783, 80] width 267 height 33
drag, startPoint x: 674, startPoint y: 89, endPoint x: 967, endPoint y: 132, distance: 296.1
click at [962, 132] on 배너 "음악 표절 검사의 기준, MIPPIA 음악 표절 문제 해결을 위한 기준을 세우고, 글로벌 음악 창작자의 저작권과 IP를 보호하는 환경을 만들어…" at bounding box center [784, 233] width 667 height 339
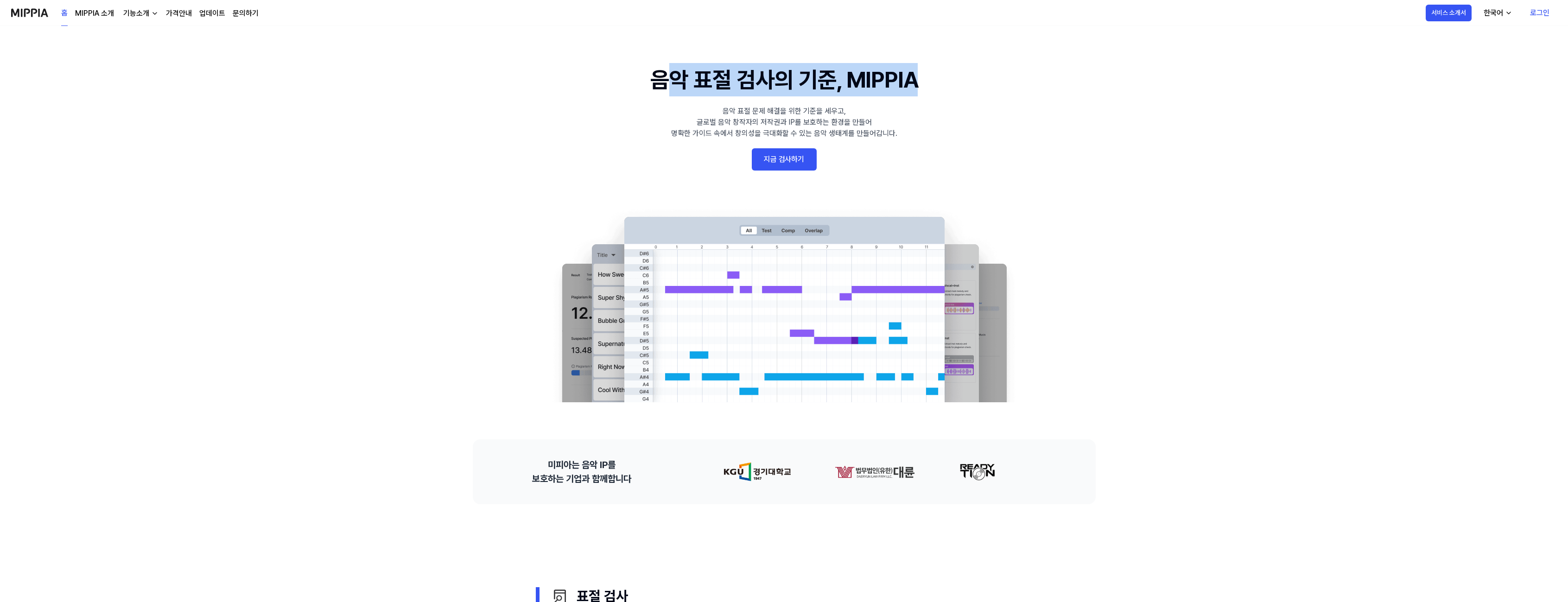
click at [970, 132] on 배너 "음악 표절 검사의 기준, MIPPIA 음악 표절 문제 해결을 위한 기준을 세우고, 글로벌 음악 창작자의 저작권과 IP를 보호하는 환경을 만들어…" at bounding box center [784, 233] width 667 height 339
drag, startPoint x: 952, startPoint y: 135, endPoint x: 569, endPoint y: 90, distance: 385.6
click at [651, 93] on 배너 "음악 표절 검사의 기준, MIPPIA 음악 표절 문제 해결을 위한 기준을 세우고, 글로벌 음악 창작자의 저작권과 IP를 보호하는 환경을 만들어…" at bounding box center [784, 233] width 667 height 339
click at [569, 91] on 배너 "음악 표절 검사의 기준, MIPPIA 음악 표절 문제 해결을 위한 기준을 세우고, 글로벌 음악 창작자의 저작권과 IP를 보호하는 환경을 만들어…" at bounding box center [784, 233] width 667 height 339
drag, startPoint x: 716, startPoint y: 95, endPoint x: 926, endPoint y: 121, distance: 211.6
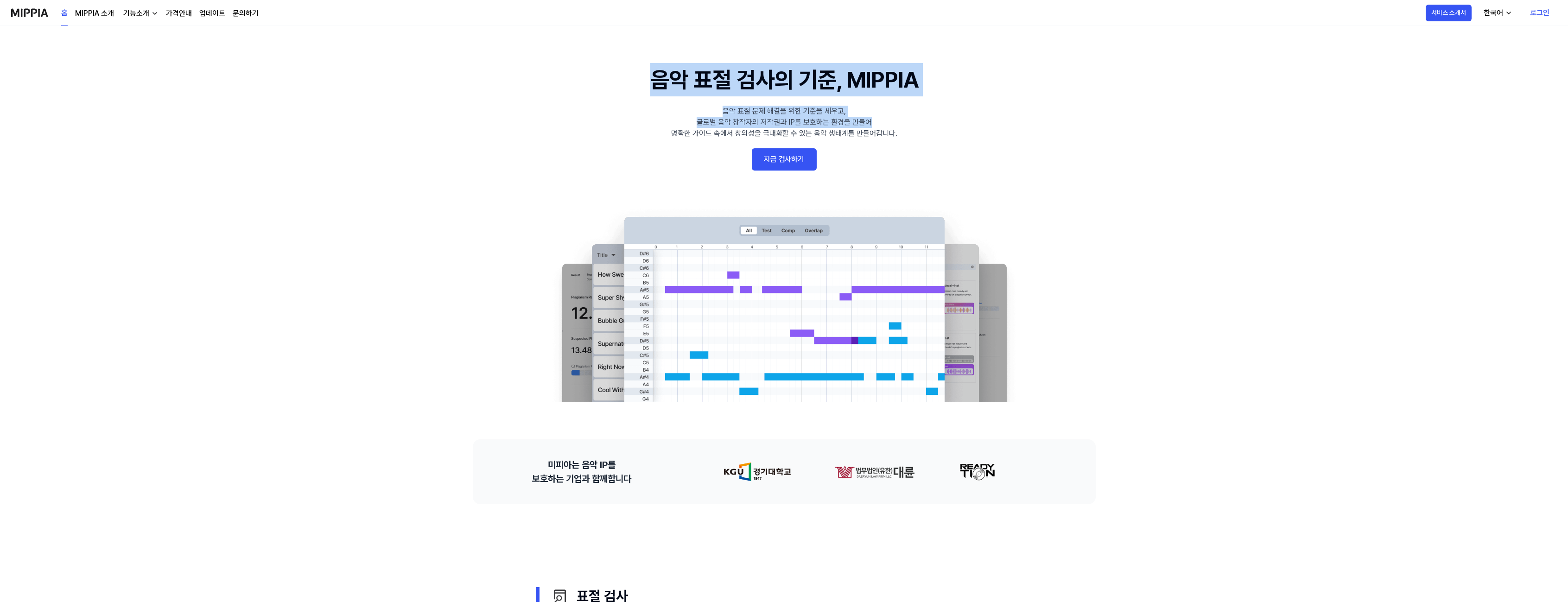
click at [923, 121] on 배너 "음악 표절 검사의 기준, MIPPIA 음악 표절 문제 해결을 위한 기준을 세우고, 글로벌 음악 창작자의 저작권과 IP를 보호하는 환경을 만들어…" at bounding box center [784, 233] width 667 height 339
click at [926, 121] on 배너 "음악 표절 검사의 기준, MIPPIA 음악 표절 문제 해결을 위한 기준을 세우고, 글로벌 음악 창작자의 저작권과 IP를 보호하는 환경을 만들어…" at bounding box center [784, 233] width 667 height 339
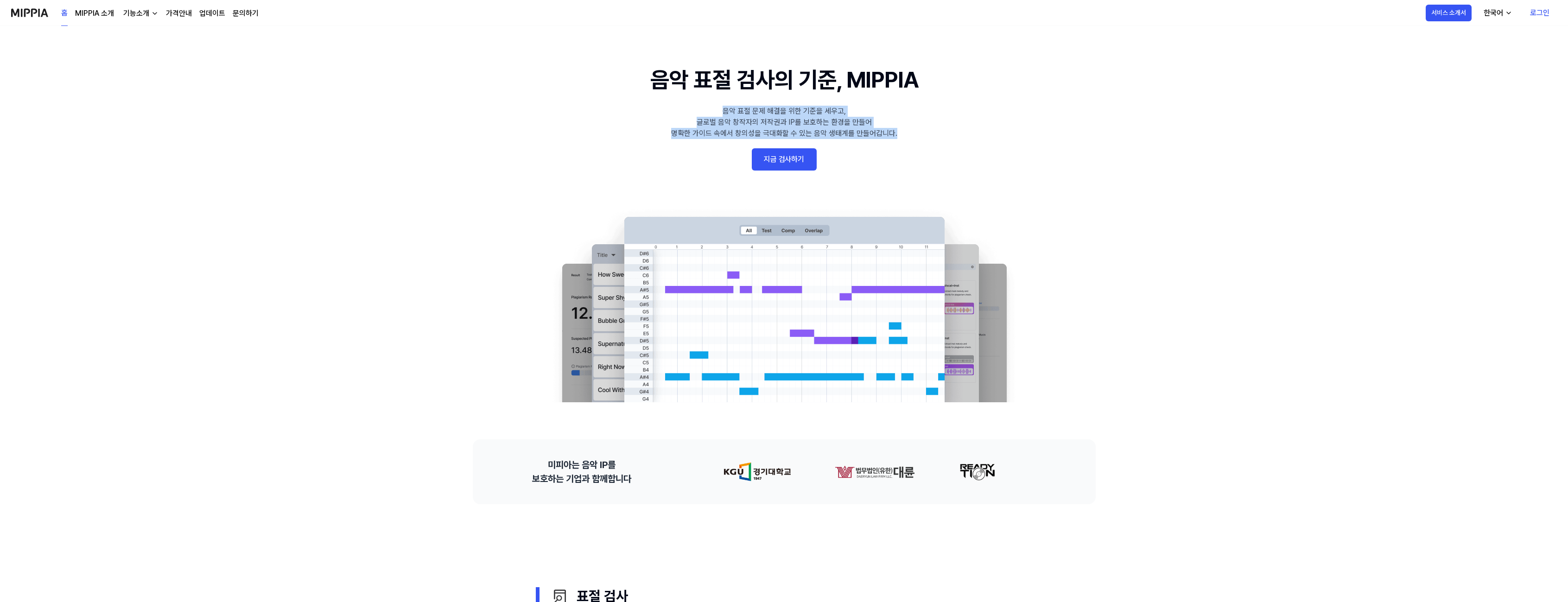
drag, startPoint x: 912, startPoint y: 135, endPoint x: 674, endPoint y: 100, distance: 240.6
click at [722, 100] on 배너 "음악 표절 검사의 기준, MIPPIA 음악 표절 문제 해결을 위한 기준을 세우고, 글로벌 음악 창작자의 저작권과 IP를 보호하는 환경을 만들어…" at bounding box center [784, 233] width 667 height 339
click at [668, 105] on 배너 "음악 표절 검사의 기준, MIPPIA 음악 표절 문제 해결을 위한 기준을 세우고, 글로벌 음악 창작자의 저작권과 IP를 보호하는 환경을 만들어…" at bounding box center [784, 233] width 667 height 339
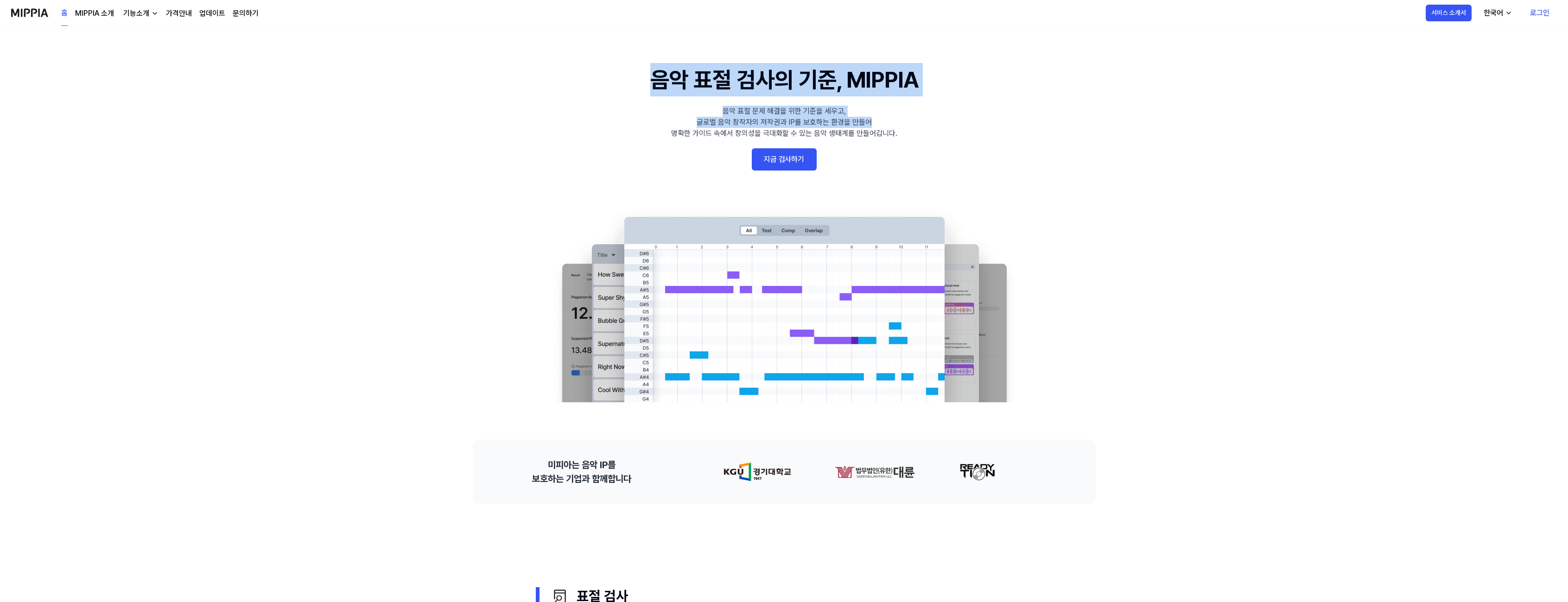
drag, startPoint x: 653, startPoint y: 82, endPoint x: 934, endPoint y: 124, distance: 284.1
click at [929, 124] on 배너 "음악 표절 검사의 기준, MIPPIA 음악 표절 문제 해결을 위한 기준을 세우고, 글로벌 음악 창작자의 저작권과 IP를 보호하는 환경을 만들어…" at bounding box center [784, 233] width 667 height 339
click at [934, 124] on 배너 "음악 표절 검사의 기준, MIPPIA 음악 표절 문제 해결을 위한 기준을 세우고, 글로벌 음악 창작자의 저작권과 IP를 보호하는 환경을 만들어…" at bounding box center [784, 233] width 667 height 339
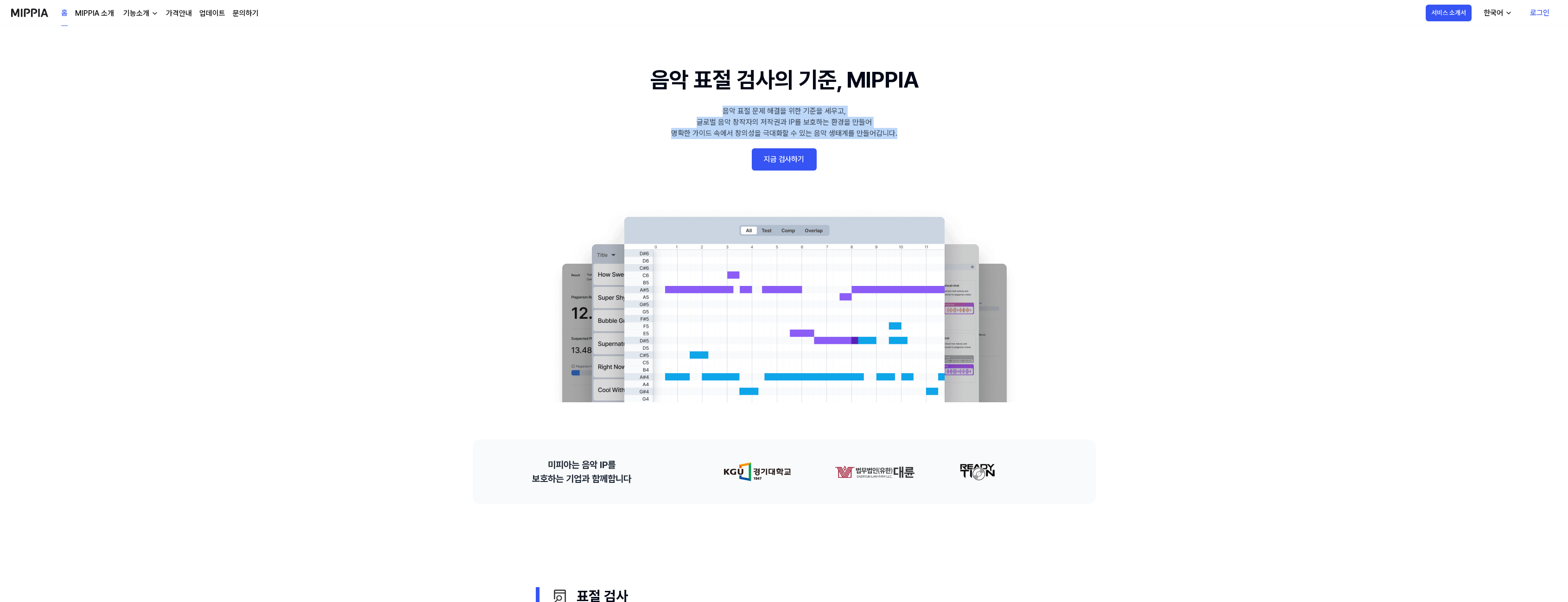
drag, startPoint x: 926, startPoint y: 131, endPoint x: 727, endPoint y: 106, distance: 200.6
click at [728, 105] on 배너 "음악 표절 검사의 기준, MIPPIA 음악 표절 문제 해결을 위한 기준을 세우고, 글로벌 음악 창작자의 저작권과 IP를 보호하는 환경을 만들어…" at bounding box center [784, 233] width 667 height 339
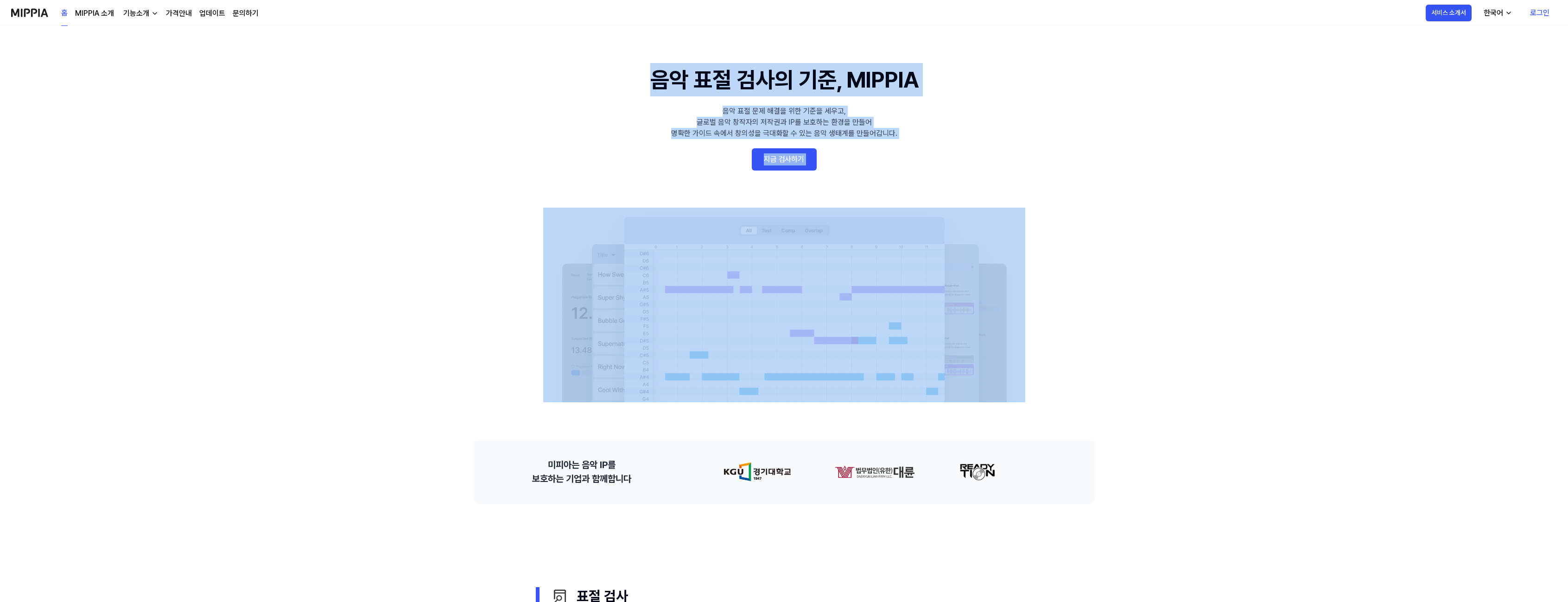
drag
click at [1004, 139] on 배너 "음악 표절 검사의 기준, MIPPIA 음악 표절 문제 해결을 위한 기준을 세우고, 글로벌 음악 창작자의 저작권과 IP를 보호하는 환경을 만들어…" at bounding box center [784, 233] width 667 height 339
click at [1006, 139] on 배너 "음악 표절 검사의 기준, MIPPIA 음악 표절 문제 해결을 위한 기준을 세우고, 글로벌 음악 창작자의 저작권과 IP를 보호하는 환경을 만들어…" at bounding box center [784, 233] width 667 height 339
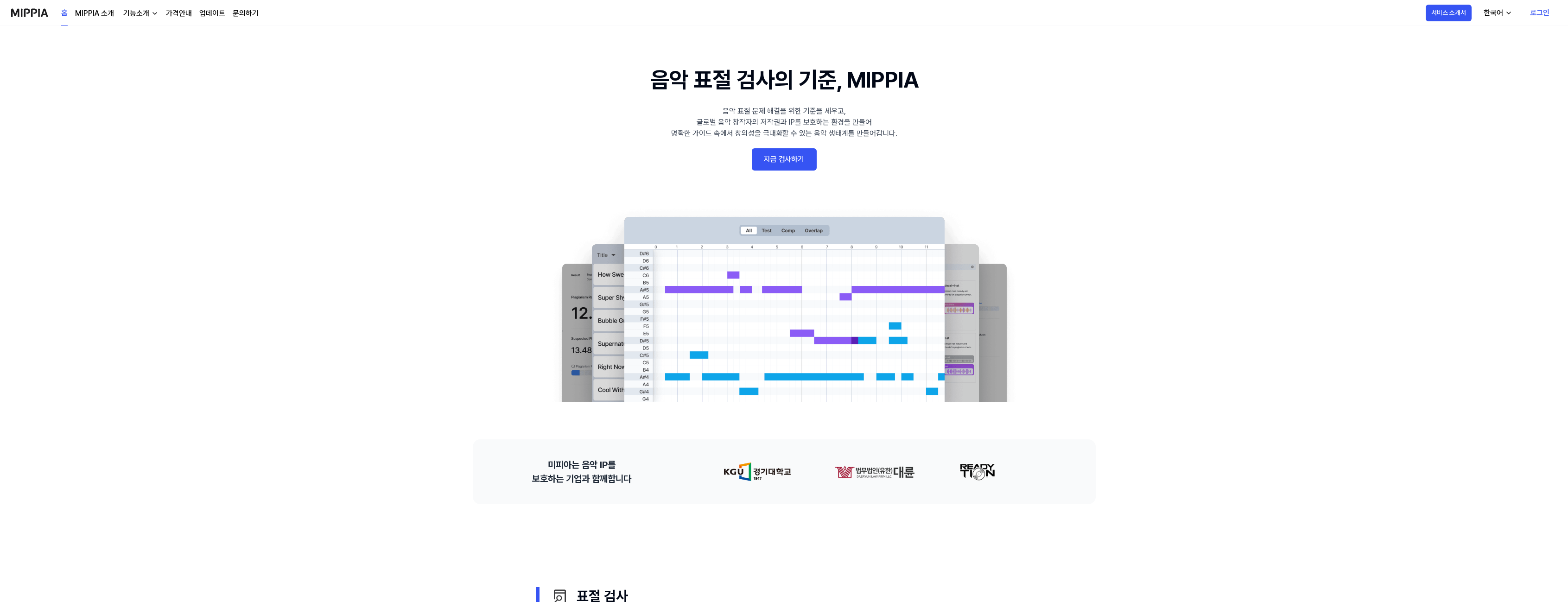
click at [713, 110] on 배너 "음악 표절 검사의 기준, MIPPIA 음악 표절 문제 해결을 위한 기준을 세우고, 글로벌 음악 창작자의 저작권과 IP를 보호하는 환경을 만들어…" at bounding box center [784, 233] width 667 height 339
click at [688, 119] on div "음악 표절 문제 해결을 위한 기준을 세우고, 글로벌 음악 창작자의 저작권과 IP를 보호하는 환경을 만들어 명확한 가이드 속에서 창의성을 극대화…" at bounding box center [785, 122] width 226 height 33
click at [860, 131] on div "음악 표절 문제 해결을 위한 기준을 세우고, 글로벌 음악 창작자의 저작권과 IP를 보호하는 환경을 만들어 명확한 가이드 속에서 창의성을 극대화…" at bounding box center [785, 122] width 226 height 33
click at [725, 113] on div "음악 표절 문제 해결을 위한 기준을 세우고, 글로벌 음악 창작자의 저작권과 IP를 보호하는 환경을 만들어 명확한 가이드 속에서 창의성을 극대화…" at bounding box center [785, 122] width 226 height 33
click at [919, 131] on 배너 "음악 표절 검사의 기준, MIPPIA 음악 표절 문제 해결을 위한 기준을 세우고, 글로벌 음악 창작자의 저작권과 IP를 보호하는 환경을 만들어…" at bounding box center [784, 233] width 667 height 339
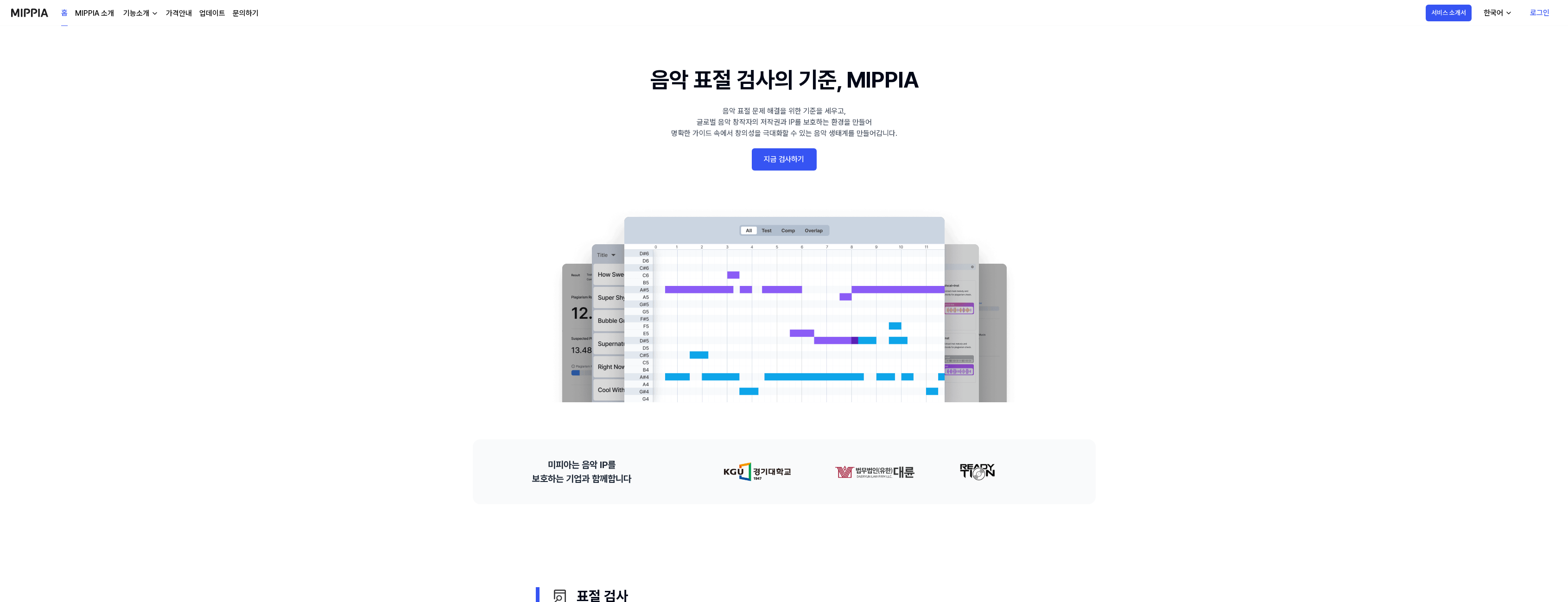
click at [934, 131] on 배너 "음악 표절 검사의 기준, MIPPIA 음악 표절 문제 해결을 위한 기준을 세우고, 글로벌 음악 창작자의 저작권과 IP를 보호하는 환경을 만들어…" at bounding box center [784, 233] width 667 height 339
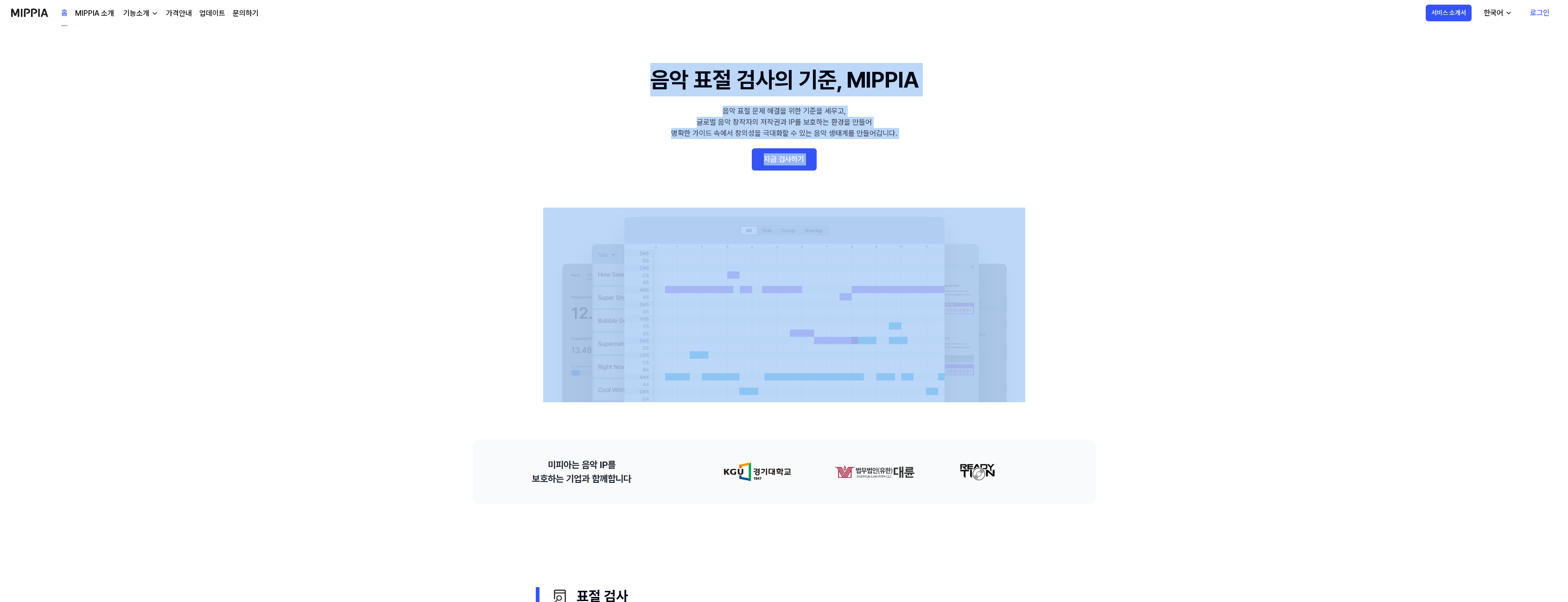
click at [1027, 128] on 배너 "음악 표절 검사의 기준, MIPPIA 음악 표절 문제 해결을 위한 기준을 세우고, 글로벌 음악 창작자의 저작권과 IP를 보호하는 환경을 만들어…" at bounding box center [784, 233] width 667 height 339
click at [1074, 131] on 배너 "음악 표절 검사의 기준, MIPPIA 음악 표절 문제 해결을 위한 기준을 세우고, 글로벌 음악 창작자의 저작권과 IP를 보호하는 환경을 만들어…" at bounding box center [784, 233] width 667 height 339
click at [623, 74] on 배너 "음악 표절 검사의 기준, MIPPIA 음악 표절 문제 해결을 위한 기준을 세우고, 글로벌 음악 창작자의 저작권과 IP를 보호하는 환경을 만들어…" at bounding box center [784, 233] width 667 height 339
click at [560, 72] on 배너 "음악 표절 검사의 기준, MIPPIA 음악 표절 문제 해결을 위한 기준을 세우고, 글로벌 음악 창작자의 저작권과 IP를 보호하는 환경을 만들어…" at bounding box center [784, 233] width 667 height 339
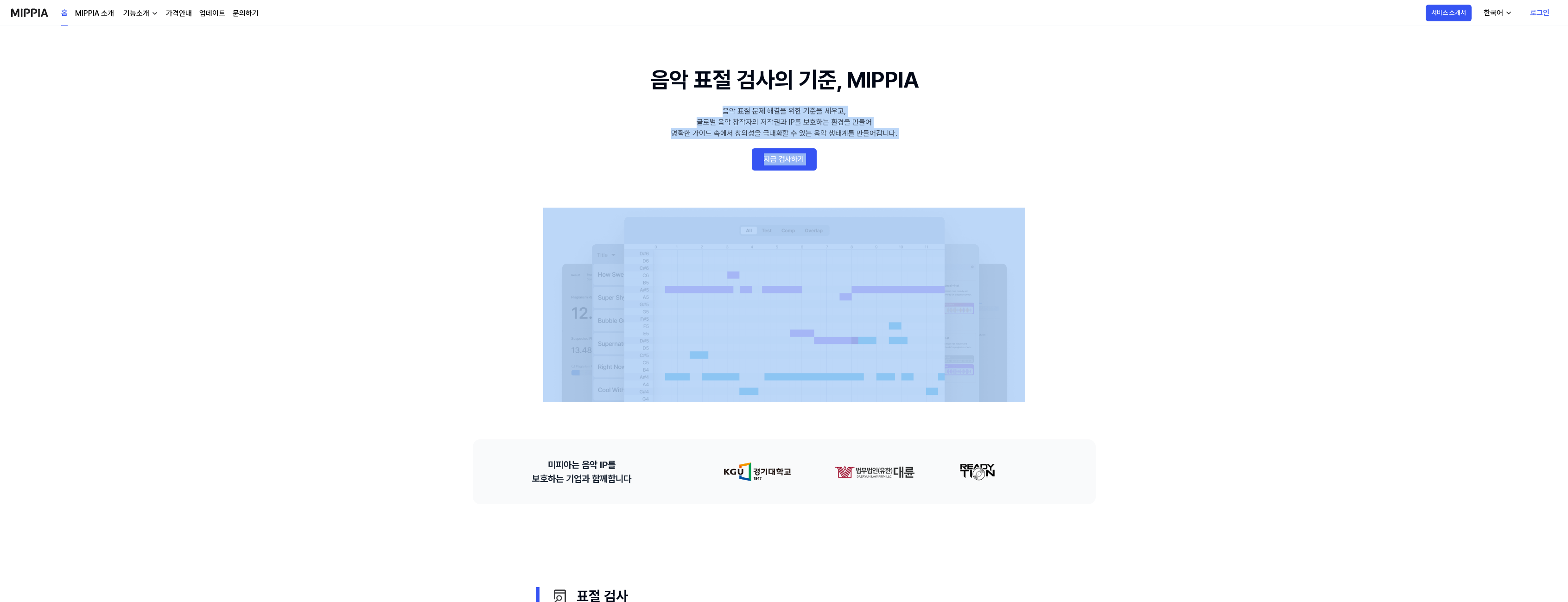
click at [1035, 136] on 배너 "음악 표절 검사의 기준, MIPPIA 음악 표절 문제 해결을 위한 기준을 세우고, 글로벌 음악 창작자의 저작권과 IP를 보호하는 환경을 만들어…" at bounding box center [784, 233] width 667 height 339
